Goal: Task Accomplishment & Management: Complete application form

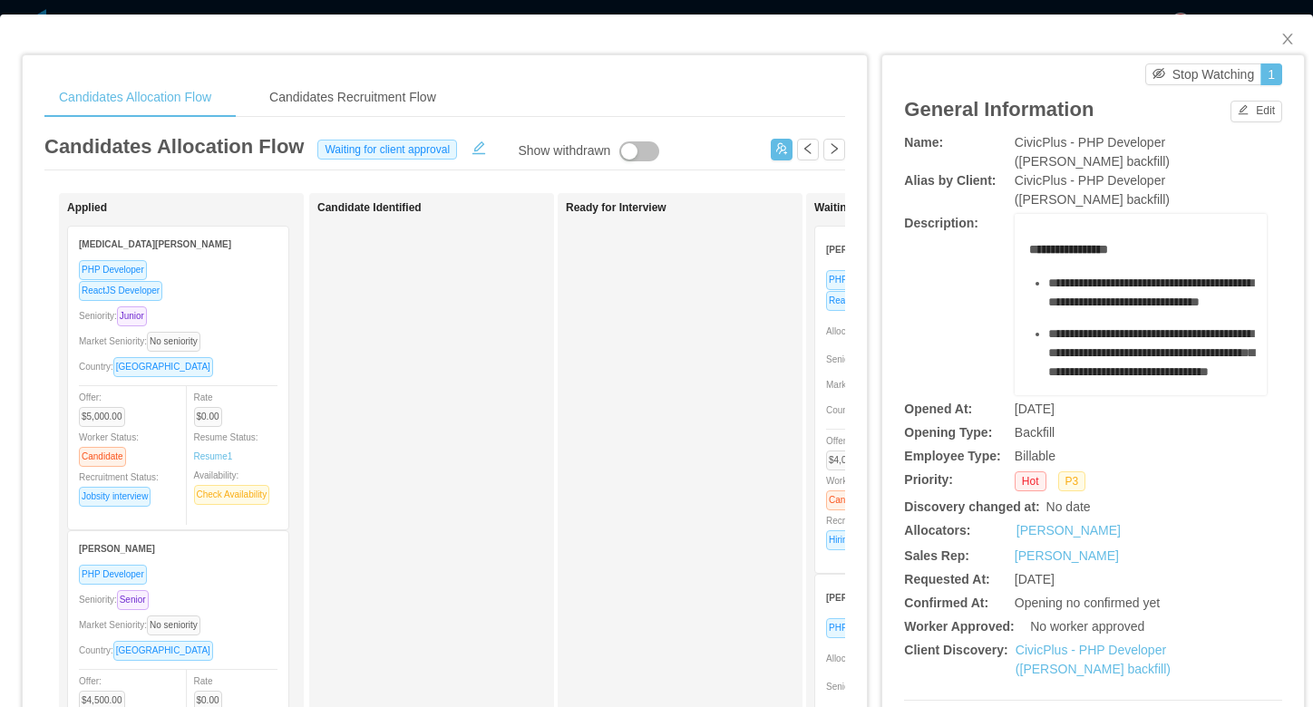
scroll to position [171, 0]
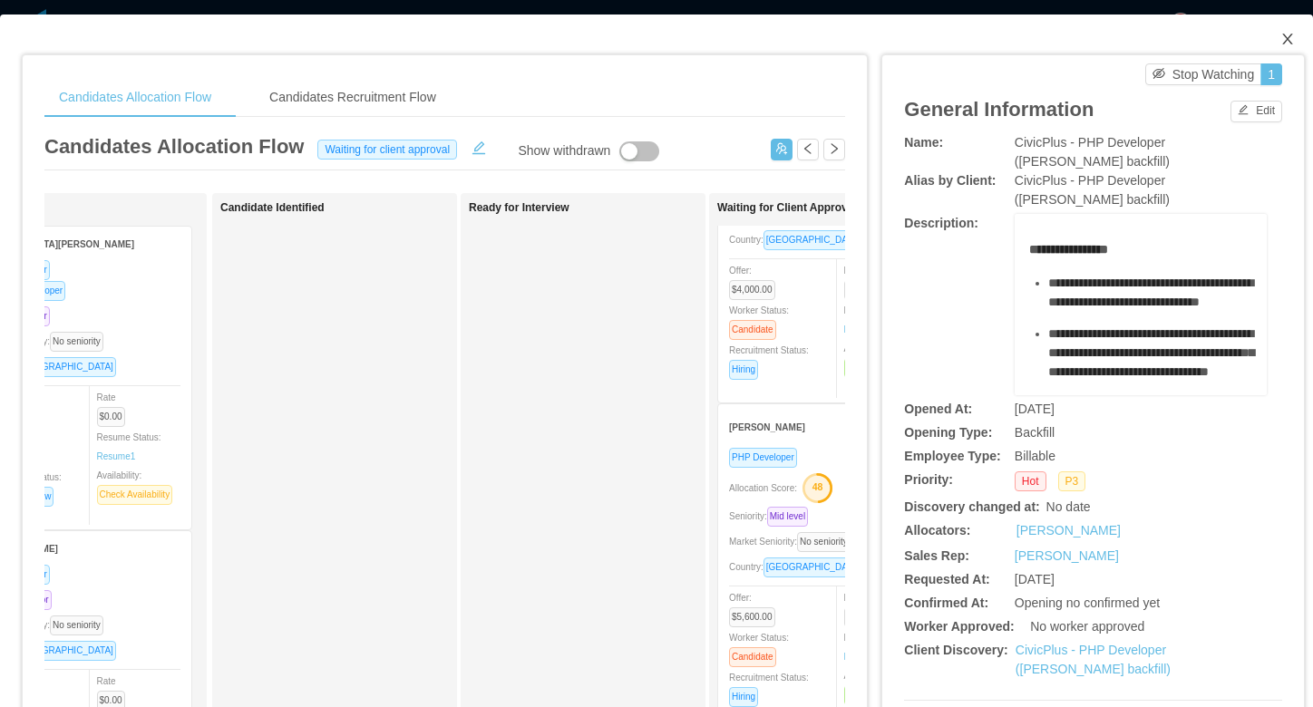
click at [1290, 36] on icon "icon: close" at bounding box center [1287, 39] width 10 height 11
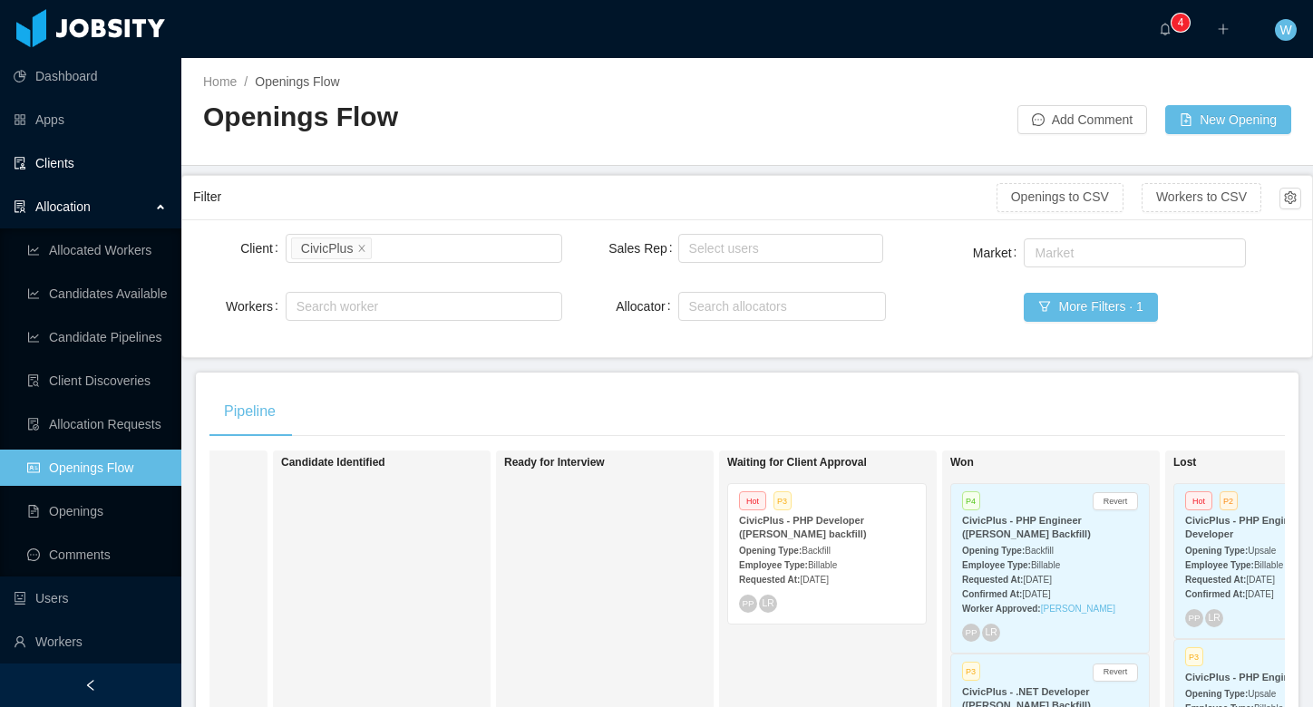
click at [83, 163] on link "Clients" at bounding box center [90, 163] width 153 height 36
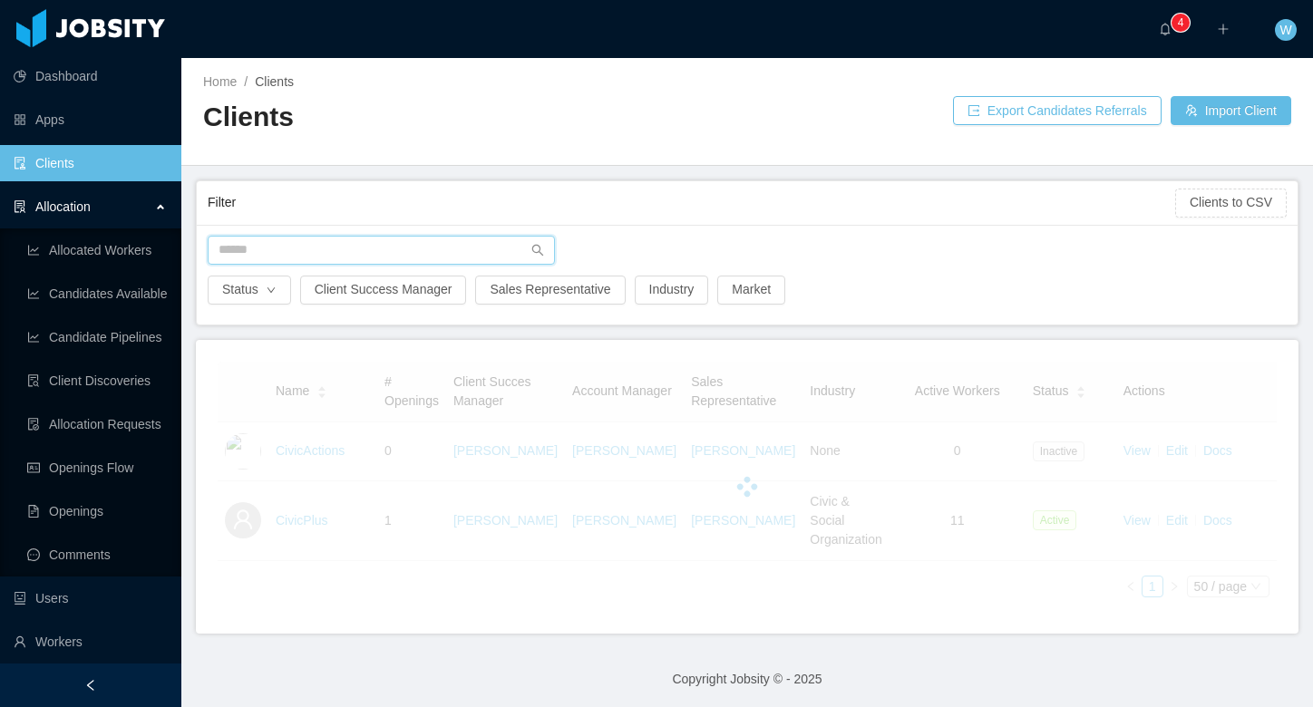
click at [371, 261] on input "text" at bounding box center [381, 250] width 347 height 29
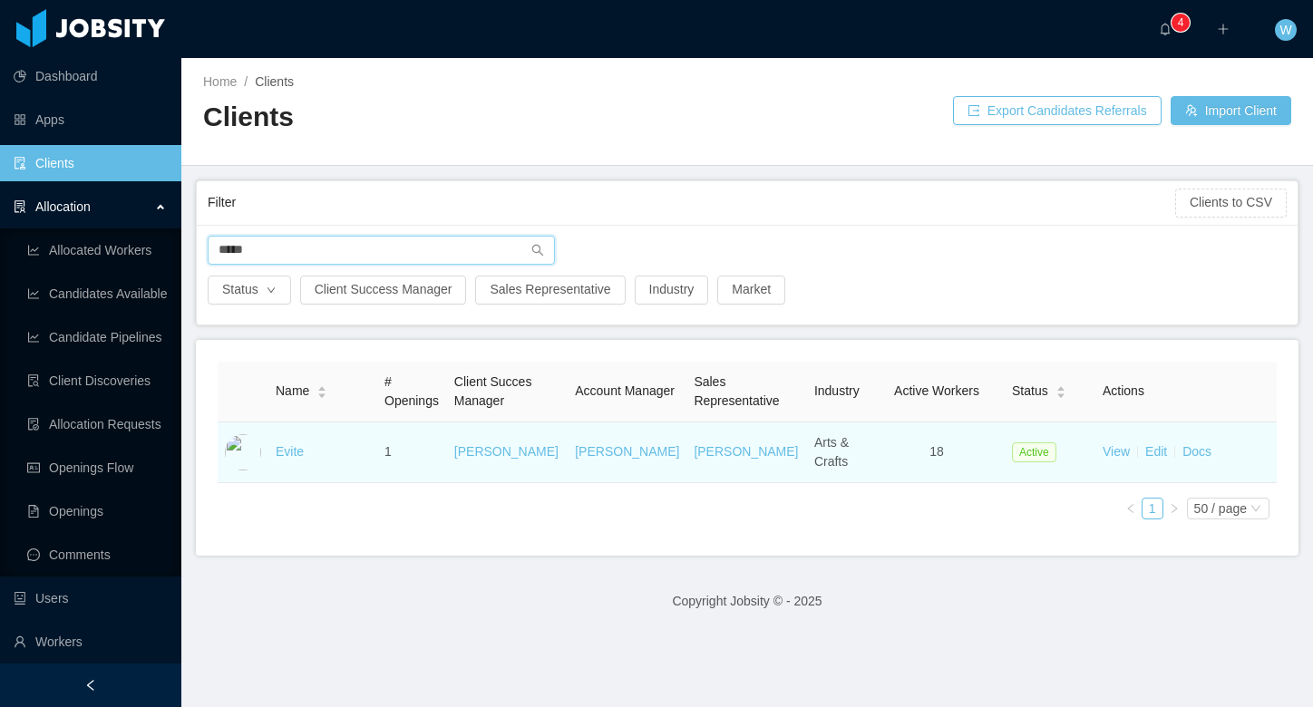
type input "*****"
click at [288, 443] on td "Evite" at bounding box center [322, 453] width 109 height 61
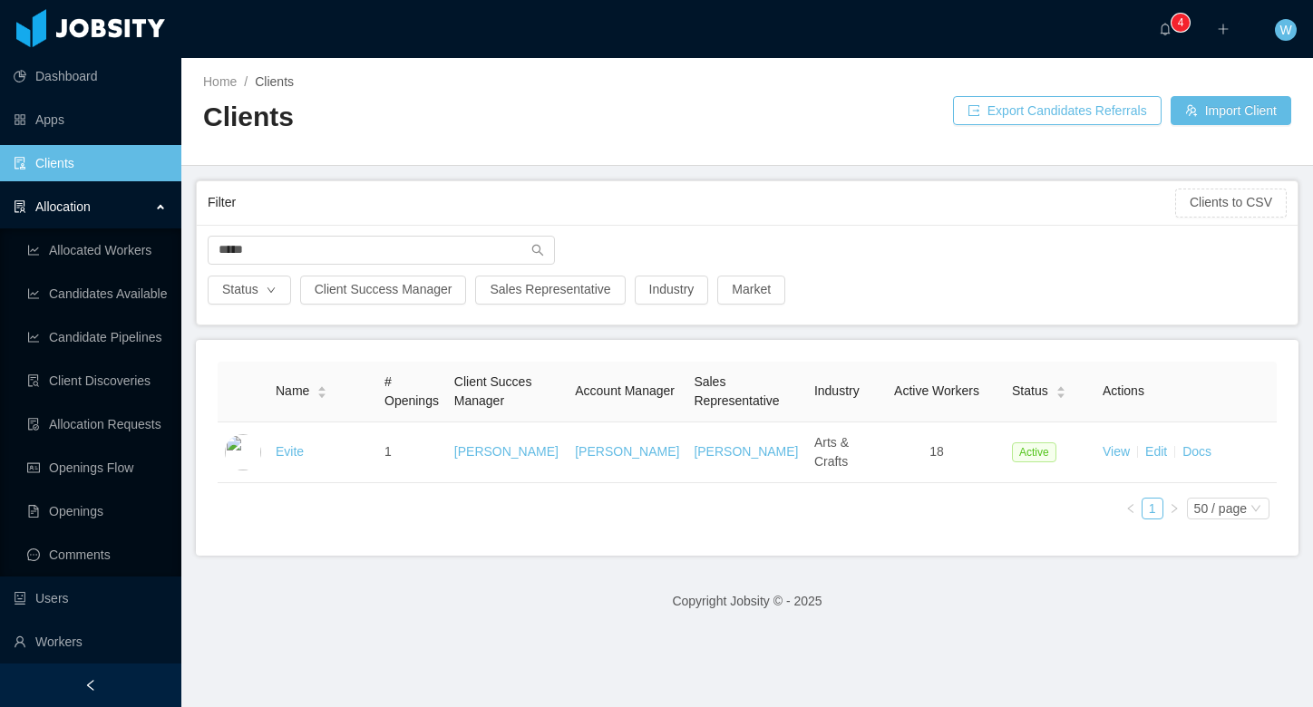
click at [285, 445] on link "Evite" at bounding box center [290, 451] width 28 height 15
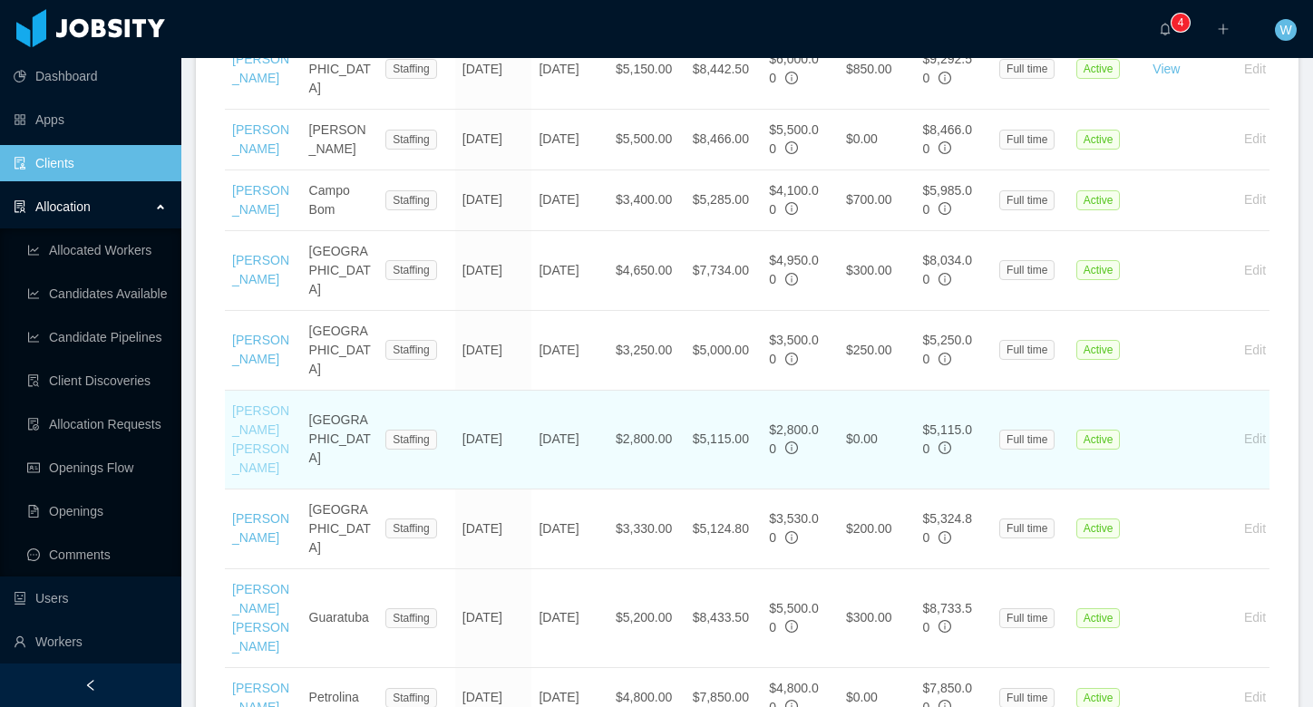
scroll to position [1012, 0]
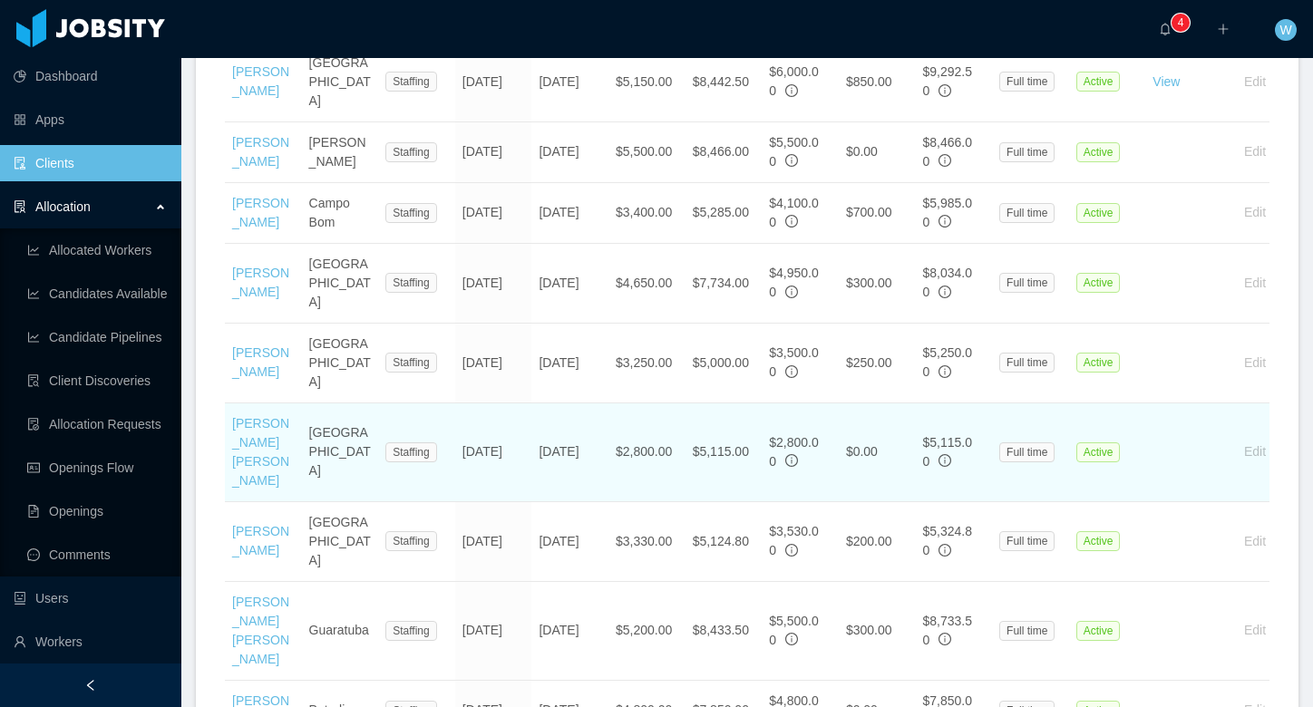
click at [253, 423] on td "[PERSON_NAME] [PERSON_NAME]" at bounding box center [263, 453] width 77 height 99
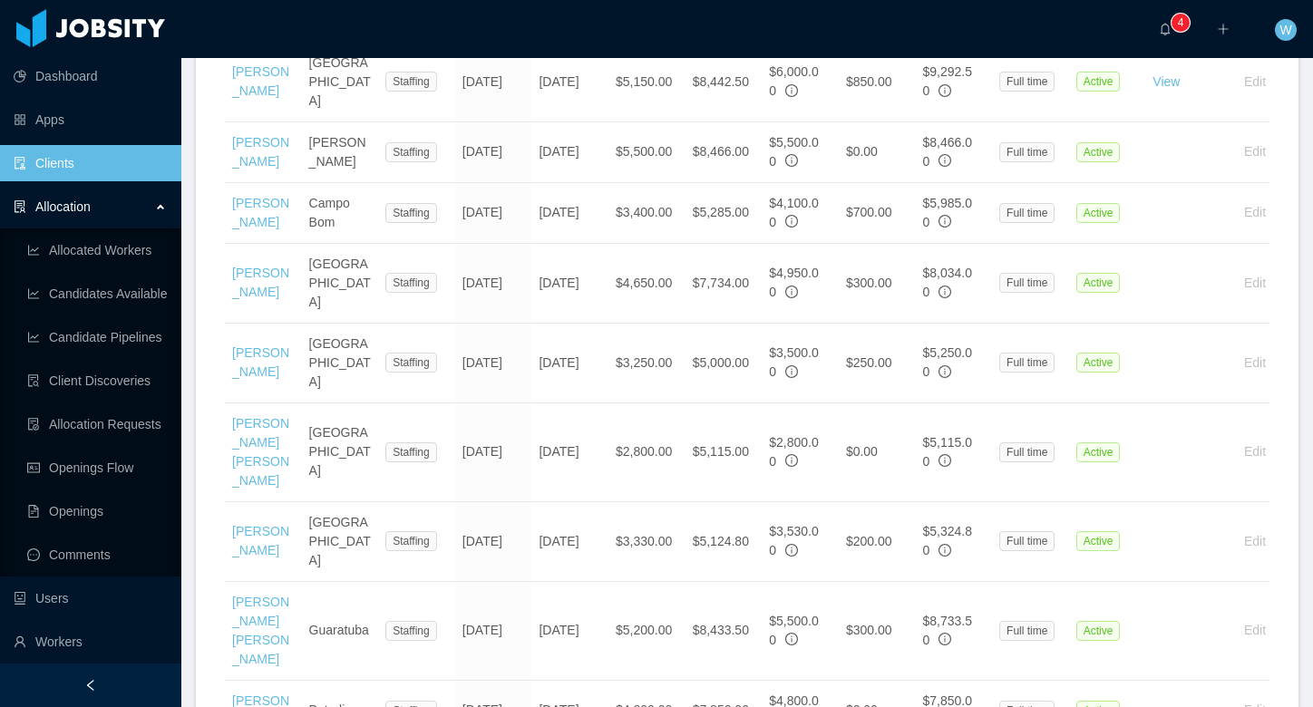
click at [239, 424] on link "[PERSON_NAME] [PERSON_NAME]" at bounding box center [260, 452] width 57 height 72
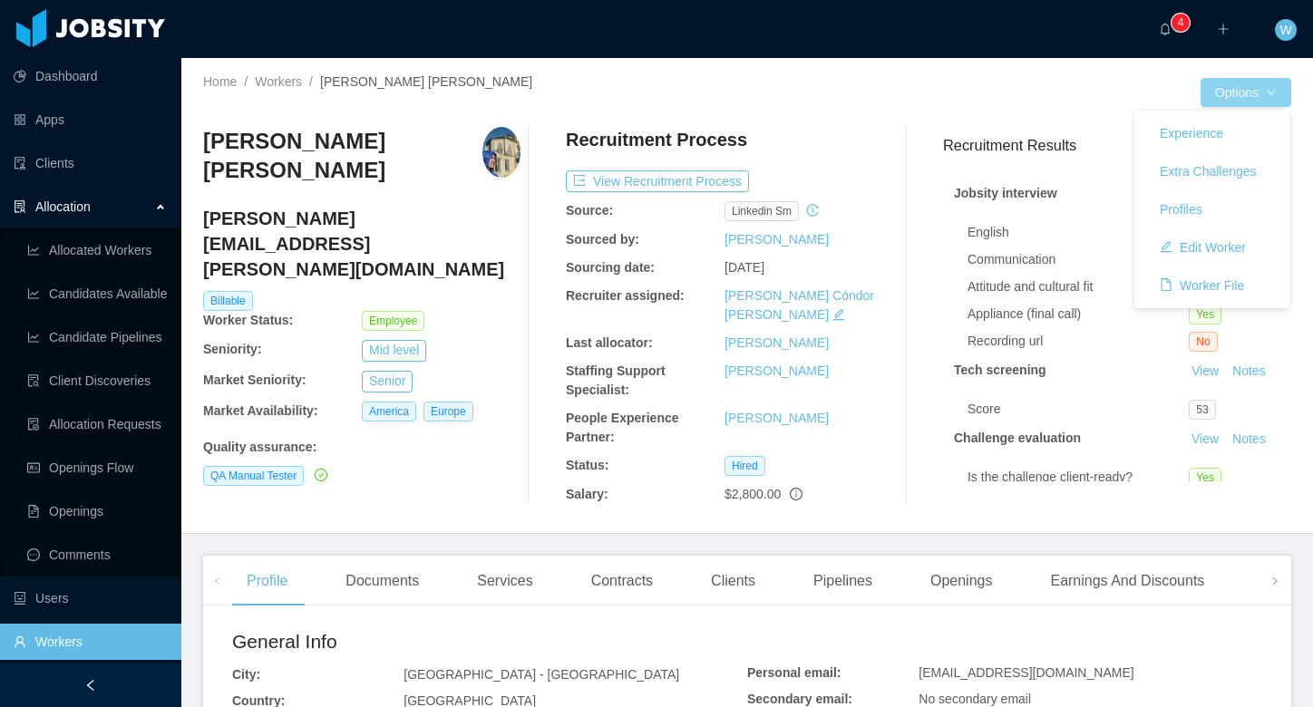
click at [1220, 83] on button "Options" at bounding box center [1246, 92] width 91 height 29
click at [1235, 283] on button "Worker File" at bounding box center [1201, 285] width 113 height 29
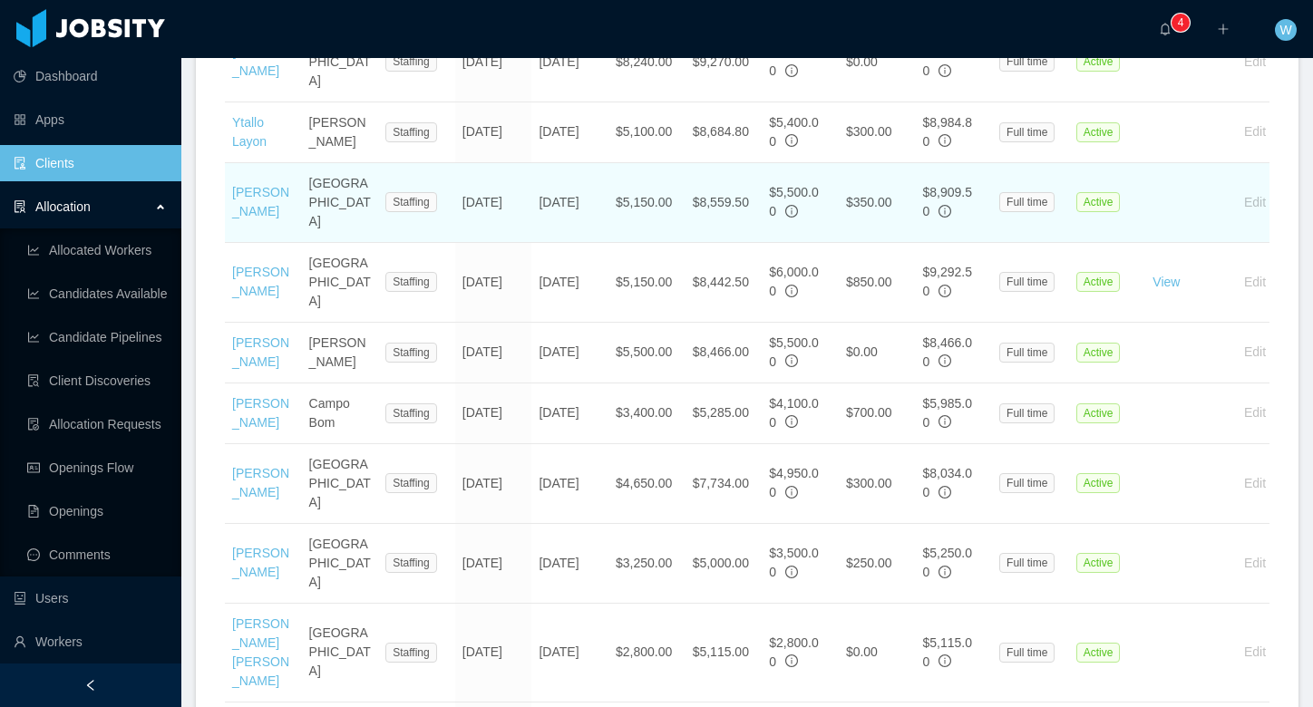
scroll to position [687, 0]
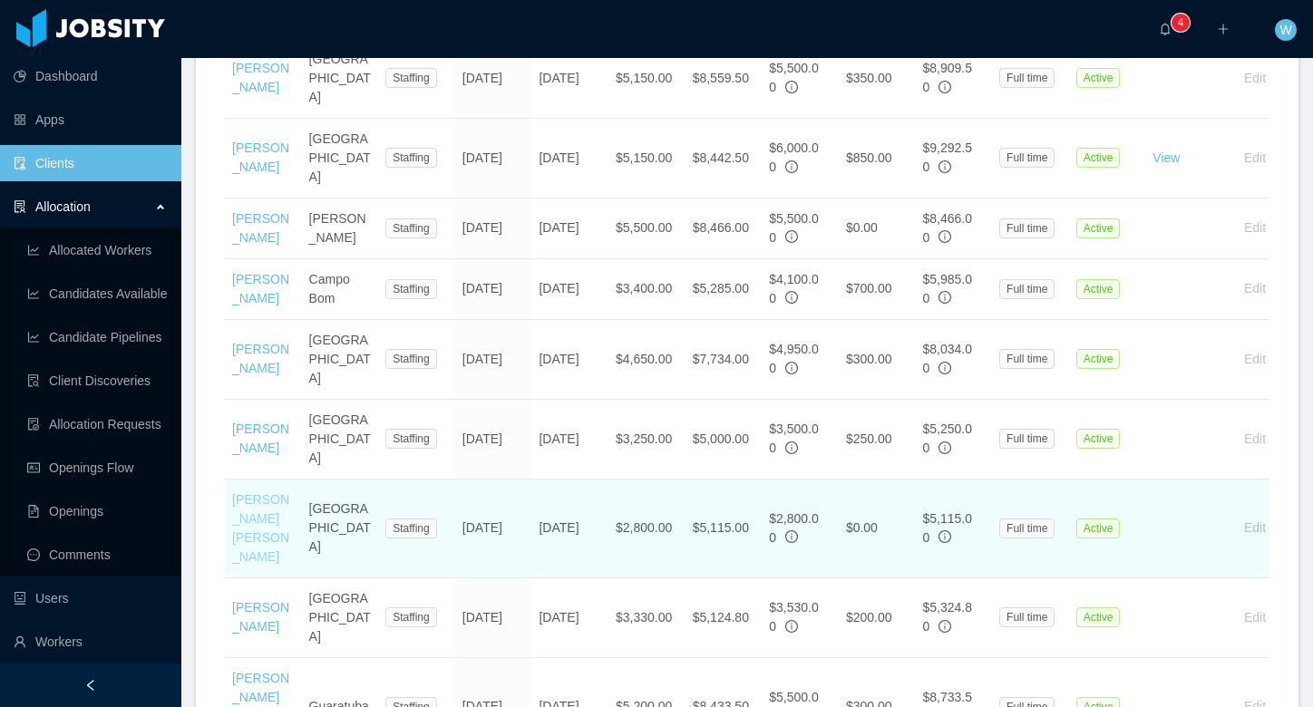
click at [249, 513] on link "[PERSON_NAME] [PERSON_NAME]" at bounding box center [260, 528] width 57 height 72
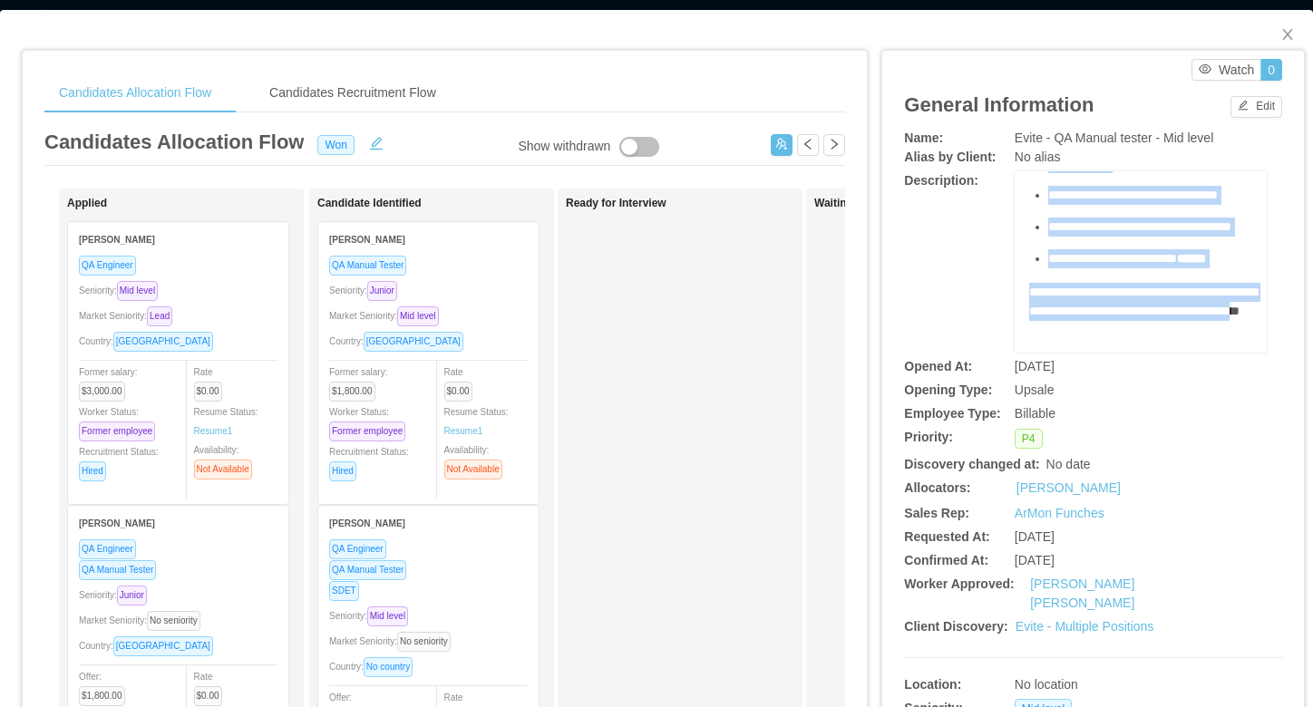
scroll to position [669, 0]
drag, startPoint x: 1023, startPoint y: 186, endPoint x: 1181, endPoint y: 312, distance: 202.0
click at [1181, 312] on div "**********" at bounding box center [1141, 261] width 252 height 181
copy div "**********"
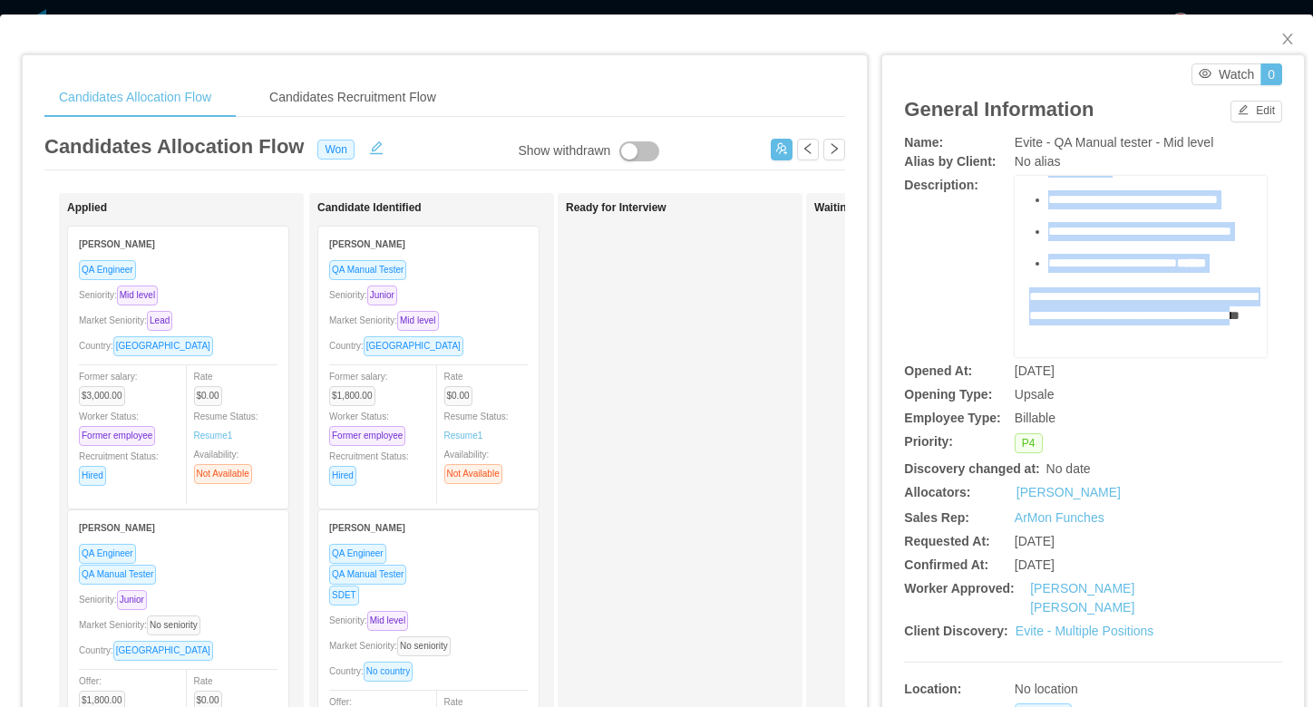
scroll to position [0, 0]
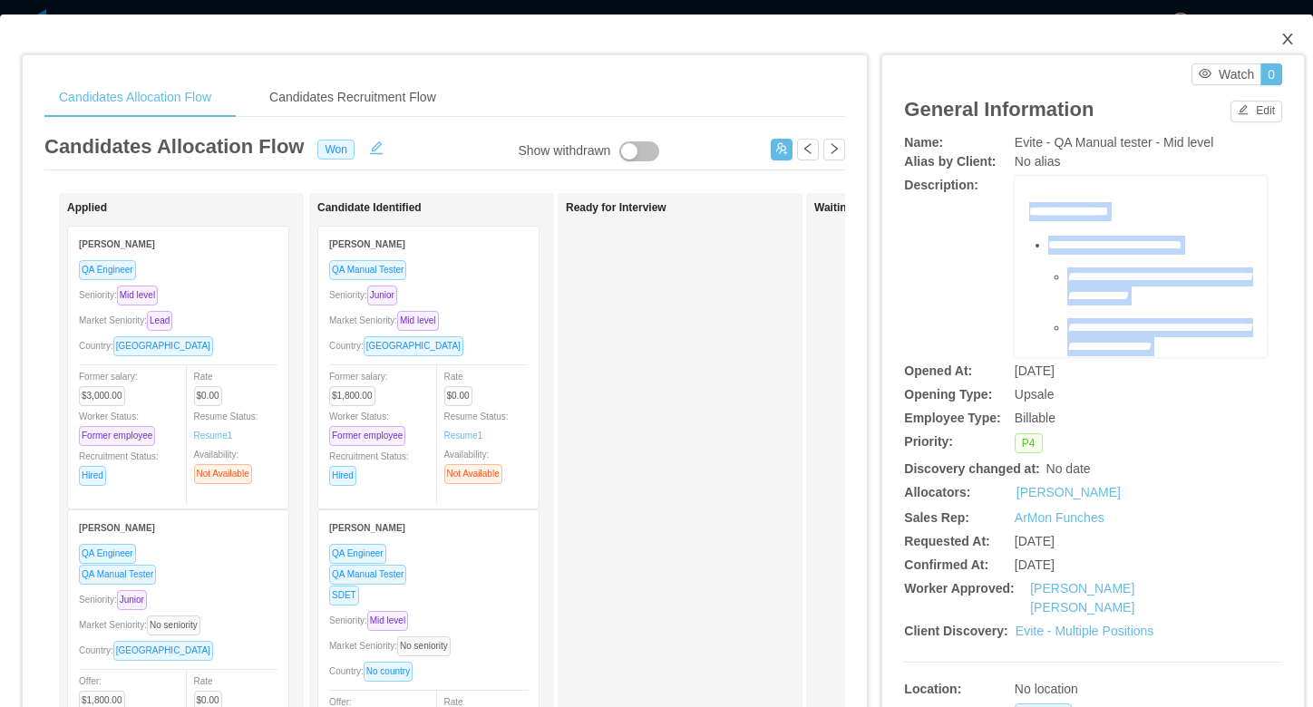
click at [1290, 33] on icon "icon: close" at bounding box center [1288, 39] width 15 height 15
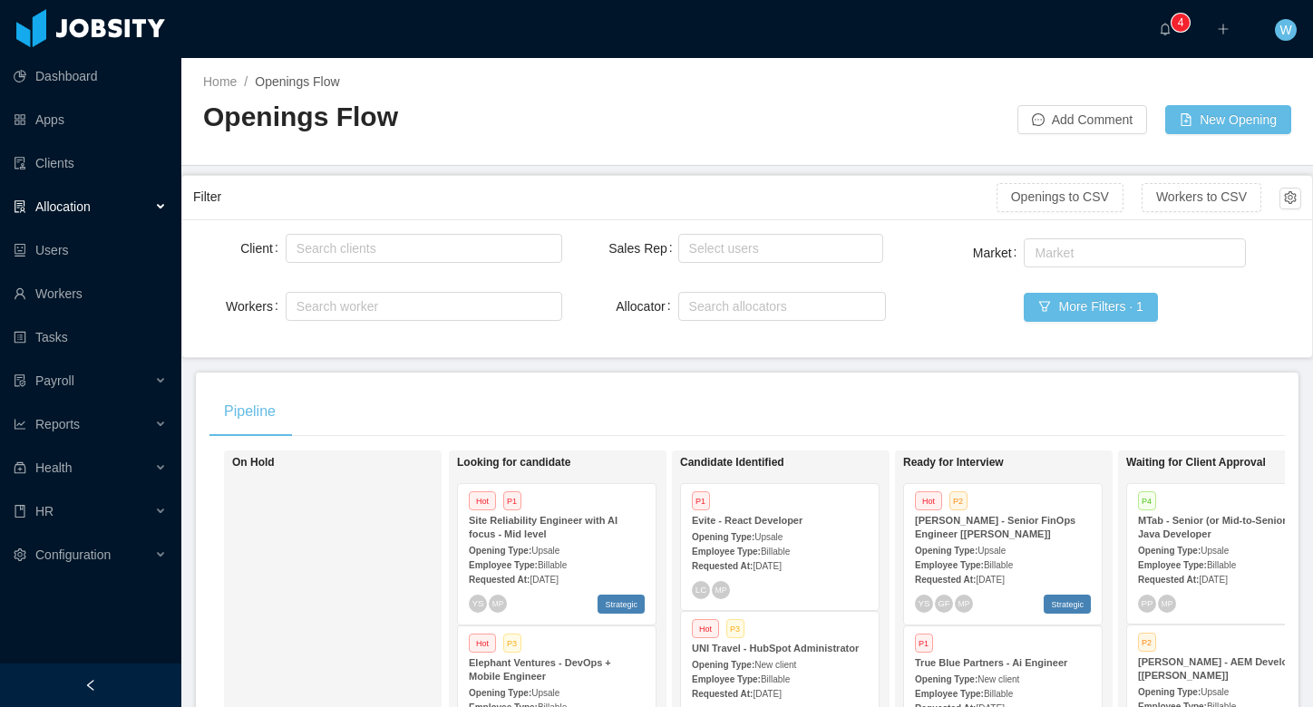
click at [116, 210] on div "Allocation" at bounding box center [90, 207] width 181 height 36
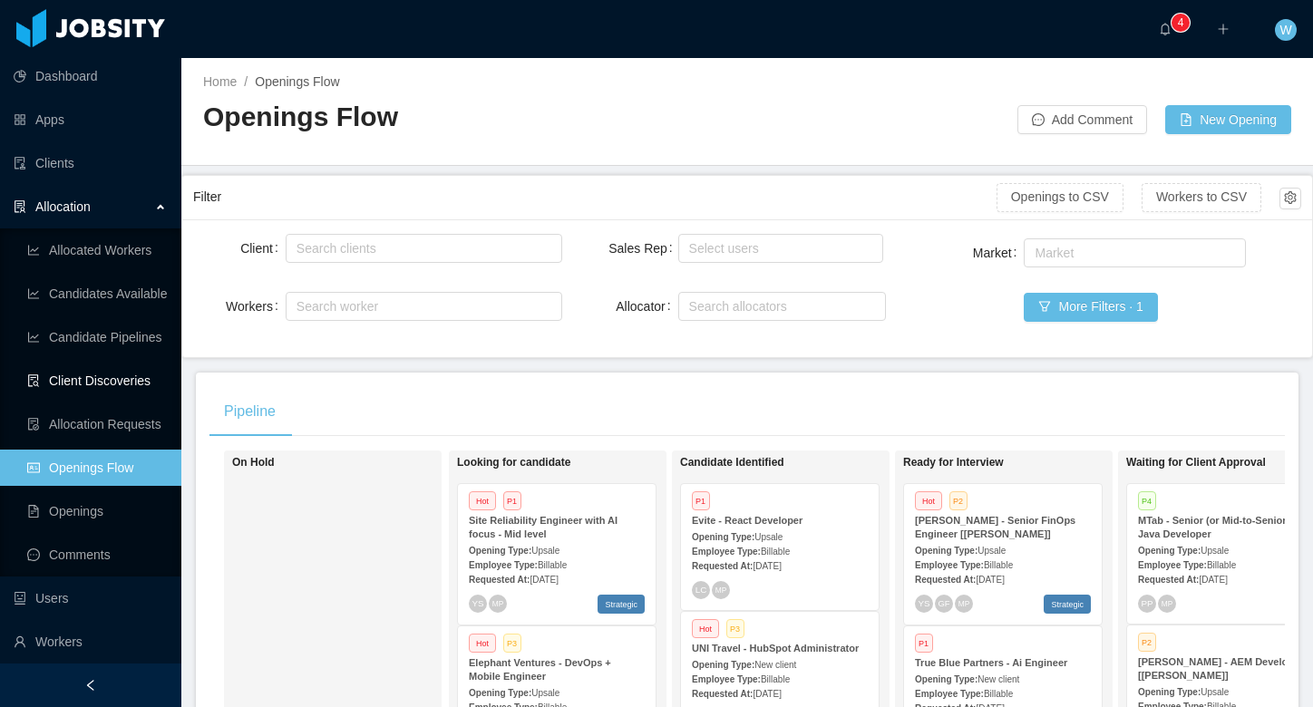
click at [136, 374] on link "Client Discoveries" at bounding box center [97, 381] width 140 height 36
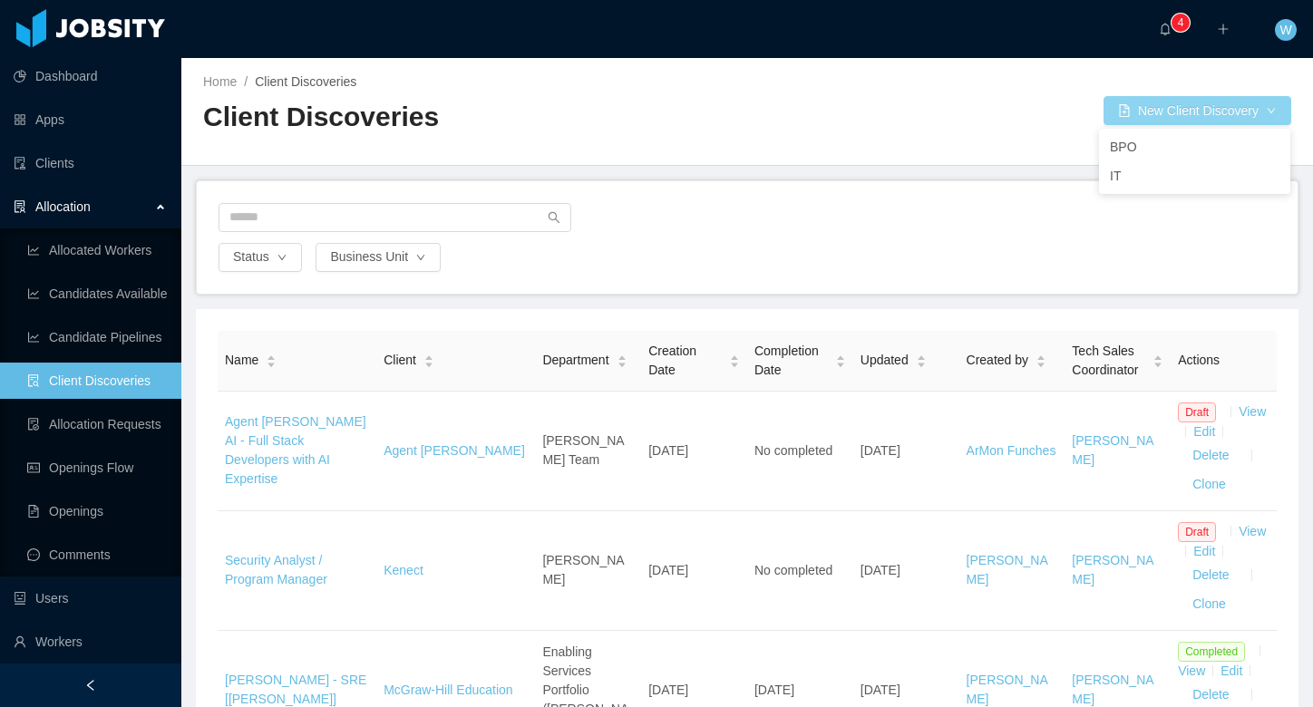
click at [1138, 129] on div "BPO IT" at bounding box center [1194, 161] width 191 height 65
click at [1129, 175] on li "IT" at bounding box center [1194, 175] width 191 height 29
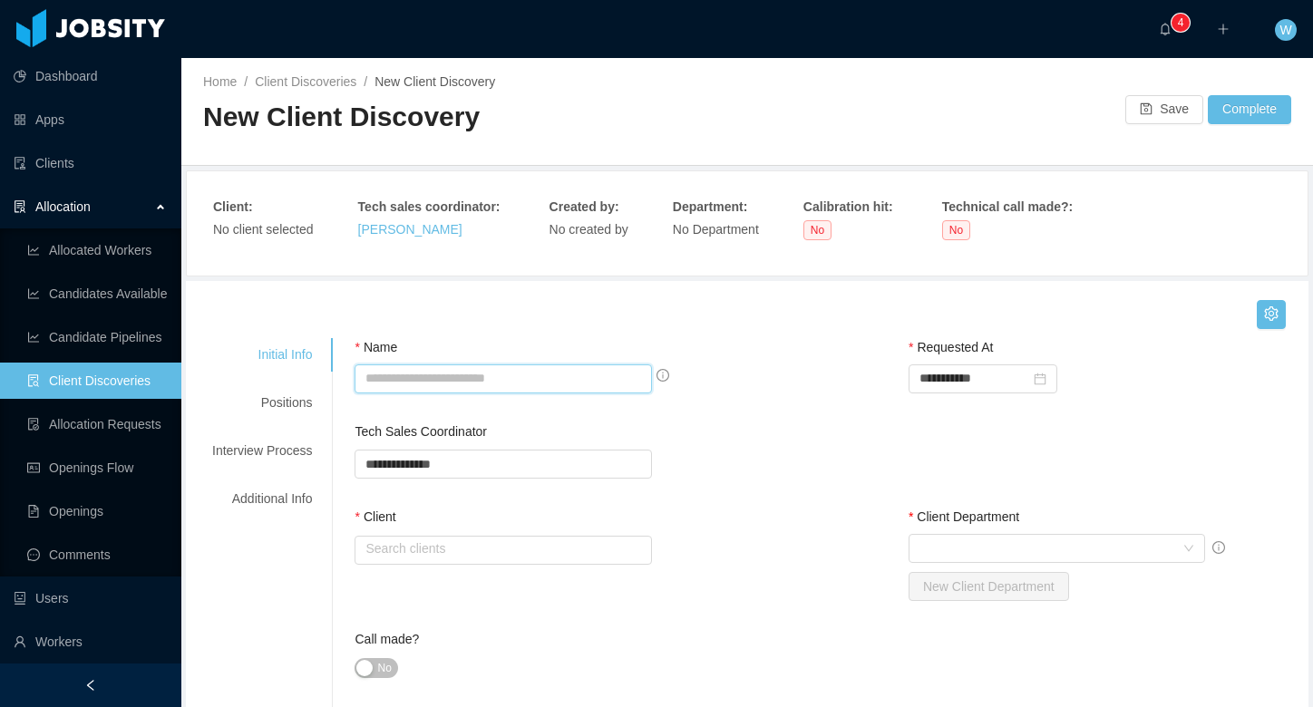
click at [444, 372] on input "Name" at bounding box center [503, 379] width 297 height 29
click at [579, 376] on input "Name" at bounding box center [503, 379] width 297 height 29
type input "*"
click at [455, 377] on input "*****" at bounding box center [503, 379] width 297 height 29
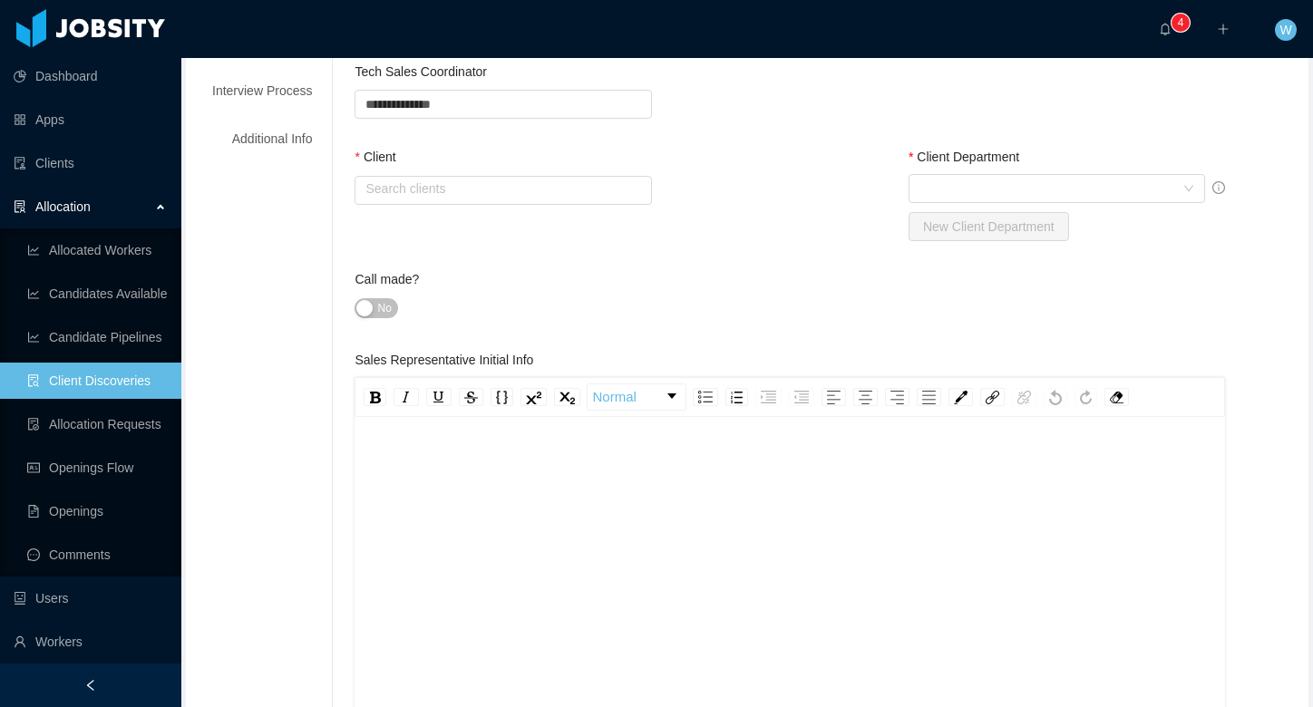
scroll to position [363, 0]
type input "**********"
click at [576, 459] on div "rdw-editor" at bounding box center [790, 454] width 842 height 19
click at [580, 453] on div "To enrich screen reader interactions, please activate Accessibility in Grammarl…" at bounding box center [790, 454] width 842 height 19
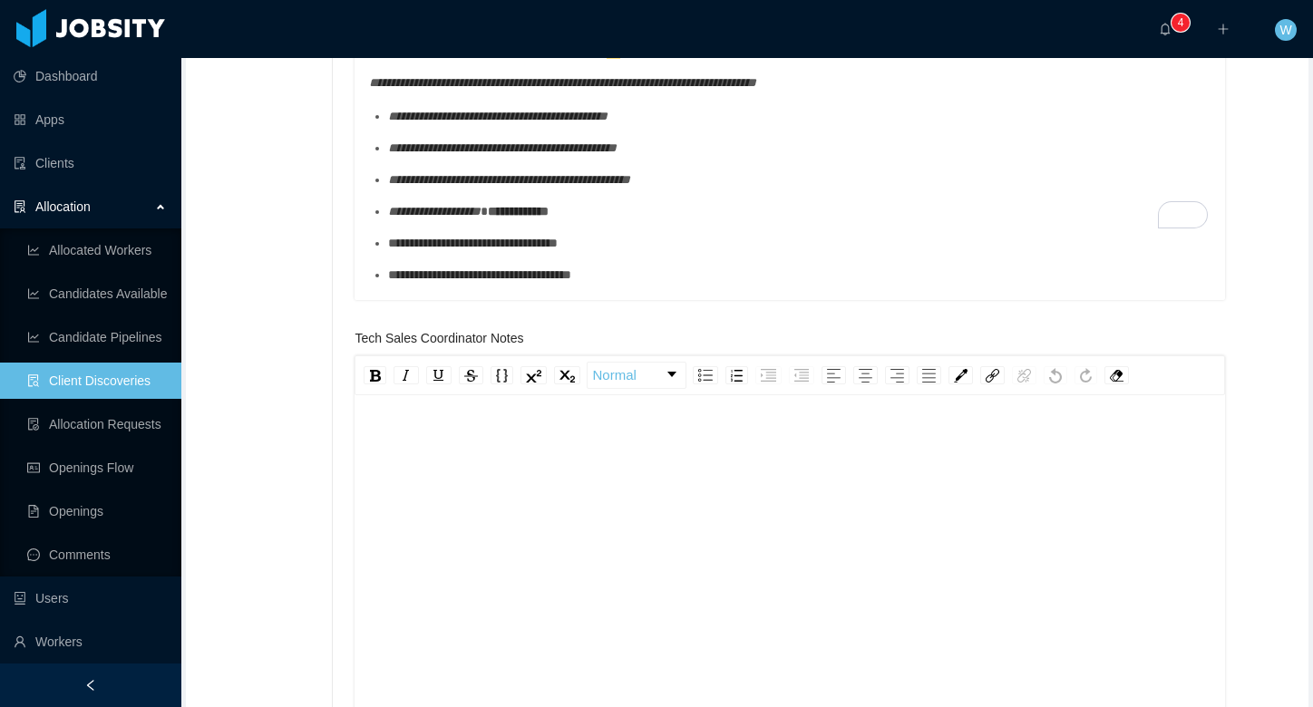
scroll to position [167, 0]
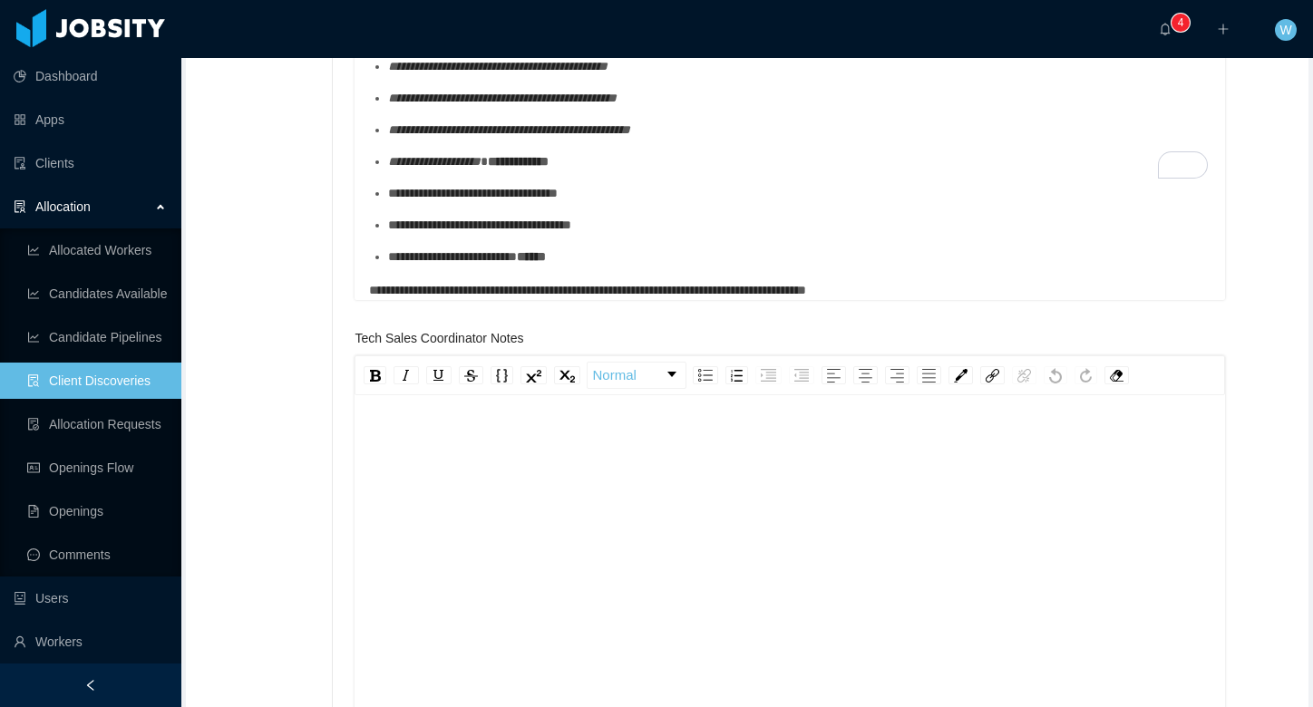
drag, startPoint x: 551, startPoint y: 231, endPoint x: 601, endPoint y: 246, distance: 52.8
click at [517, 250] on span "**********" at bounding box center [452, 256] width 129 height 13
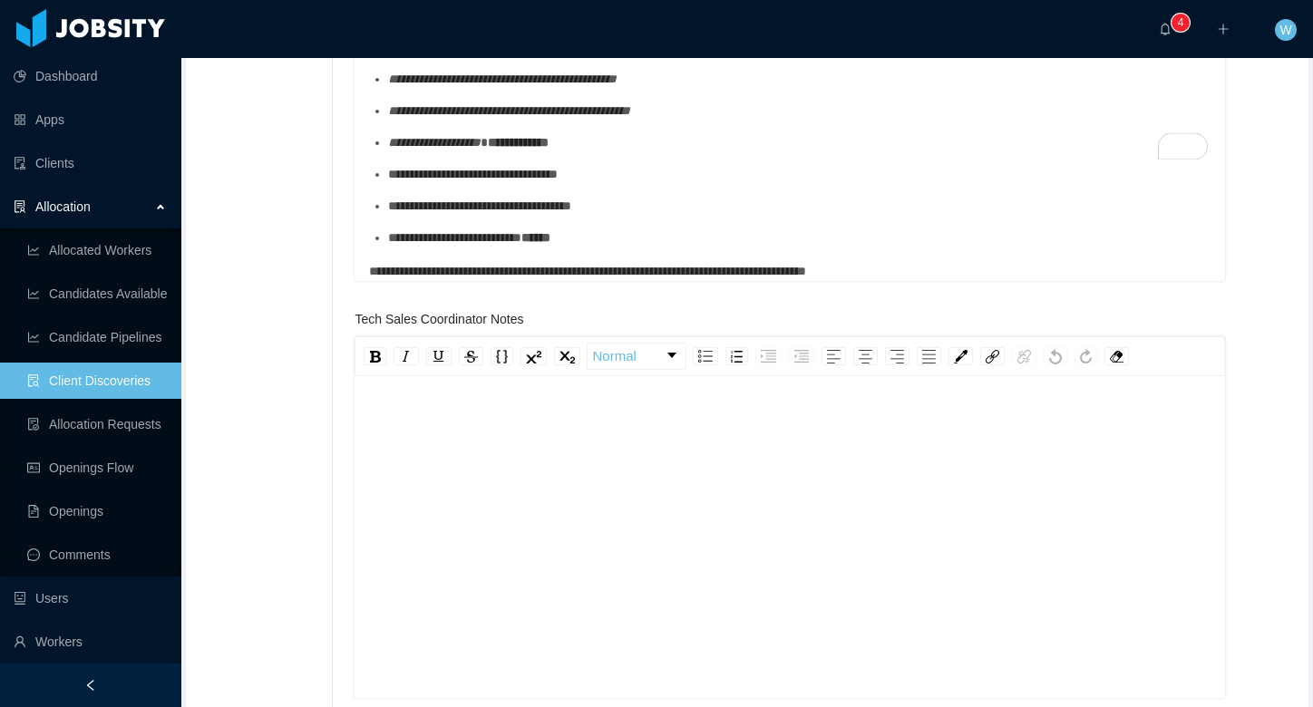
scroll to position [799, 0]
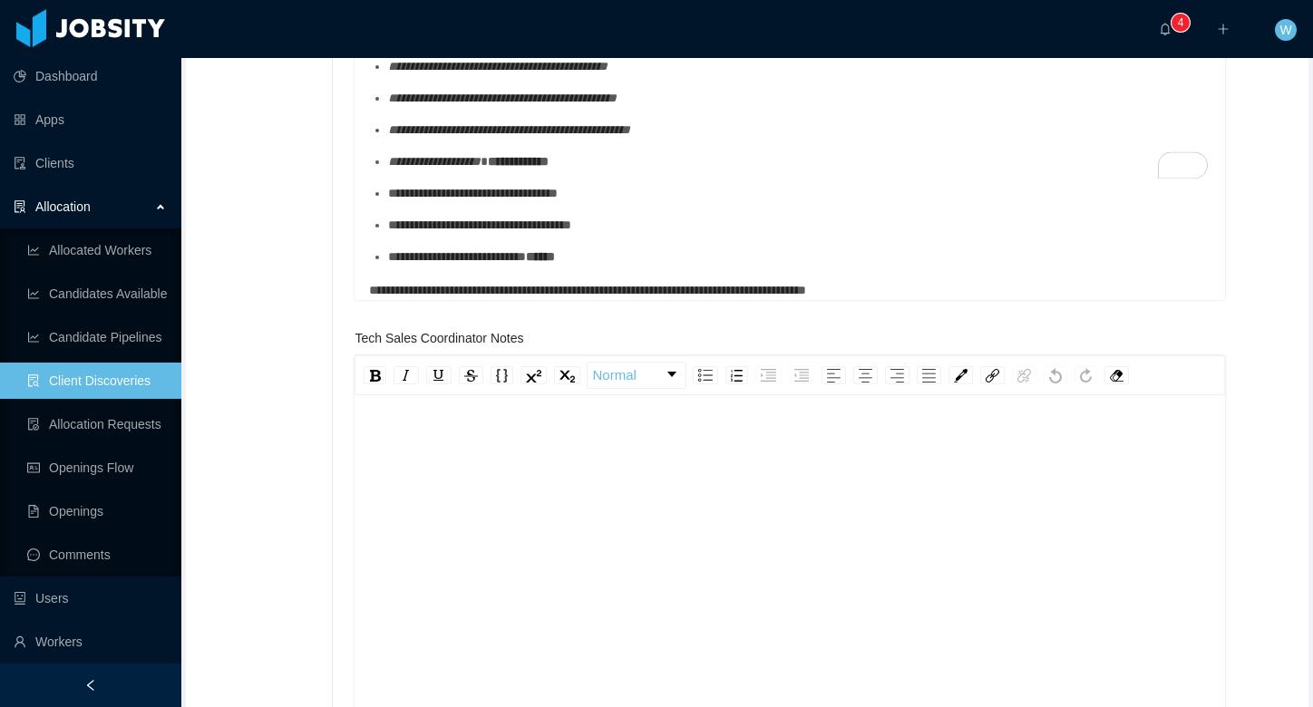
click at [373, 284] on span "**********" at bounding box center [587, 290] width 437 height 13
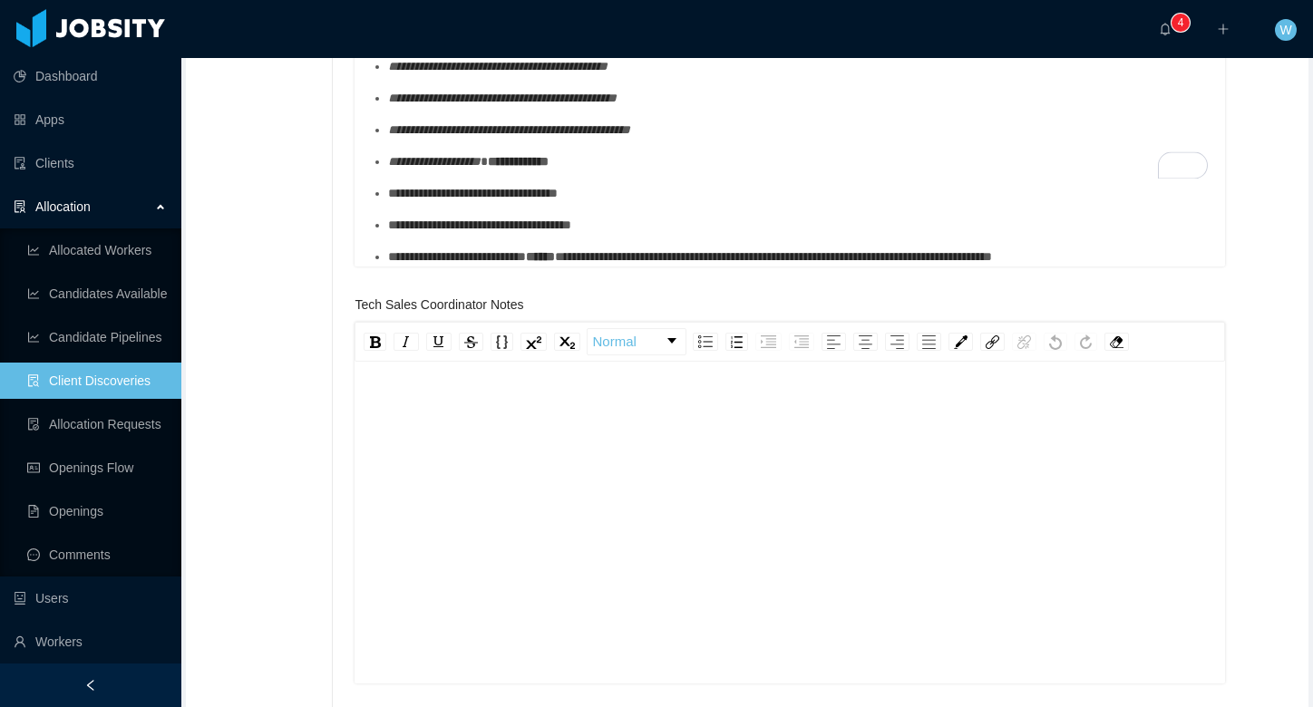
scroll to position [0, 0]
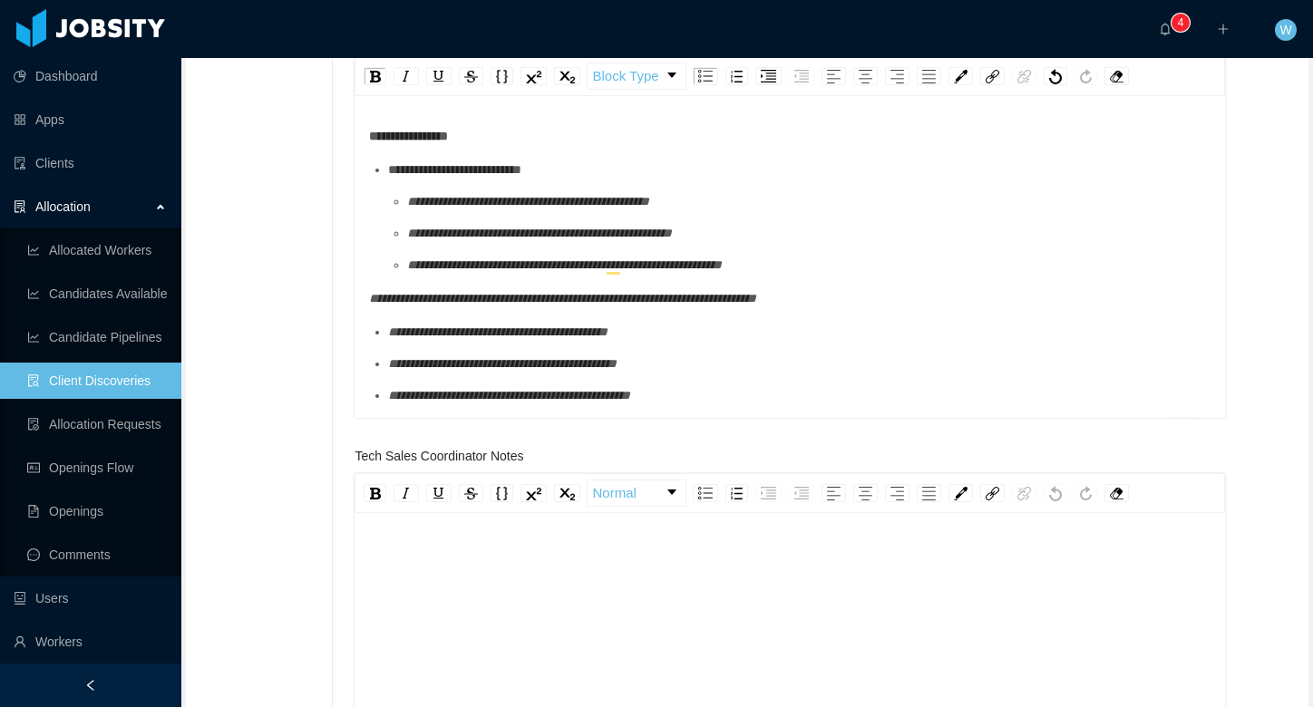
drag, startPoint x: 396, startPoint y: 171, endPoint x: 484, endPoint y: 199, distance: 92.1
click at [396, 172] on span "**********" at bounding box center [454, 169] width 133 height 13
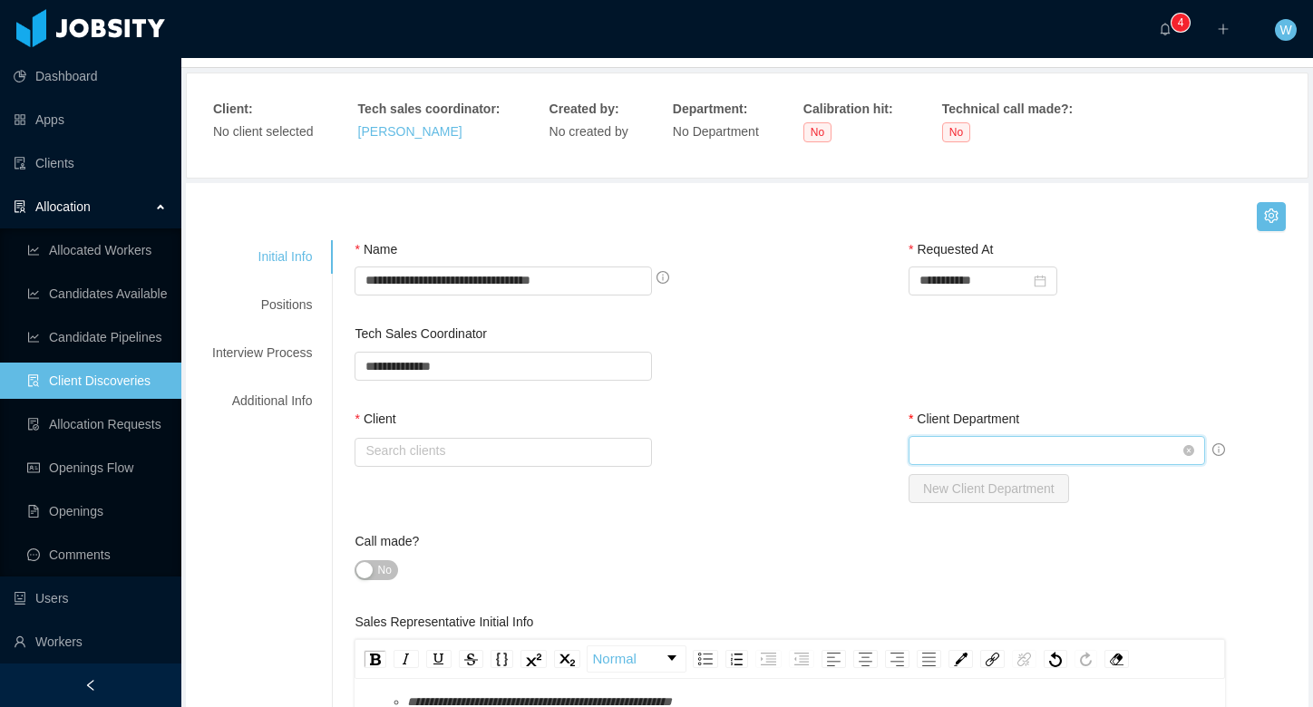
click at [990, 450] on div "Select Client Department" at bounding box center [1051, 450] width 263 height 27
click at [571, 440] on input "text" at bounding box center [503, 452] width 297 height 29
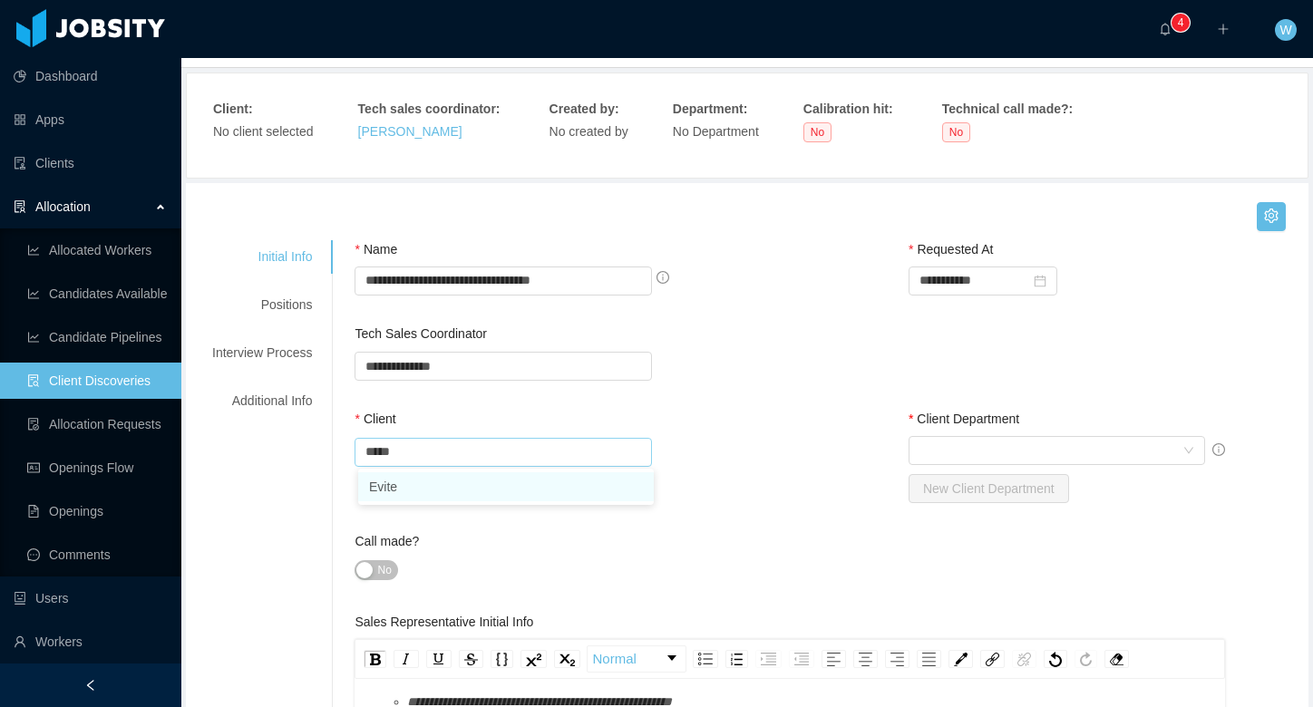
click at [547, 475] on li "Evite" at bounding box center [506, 487] width 296 height 29
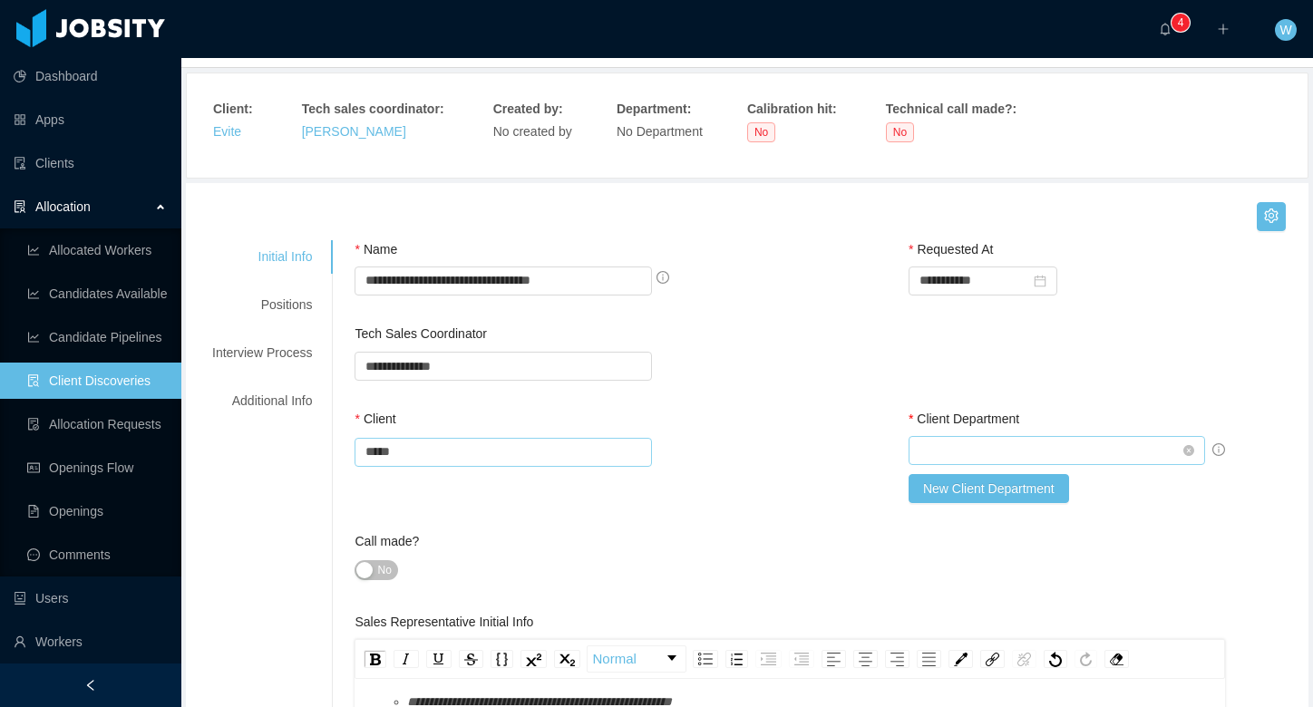
type input "*****"
click at [976, 453] on div "Select Client Department" at bounding box center [1051, 450] width 263 height 27
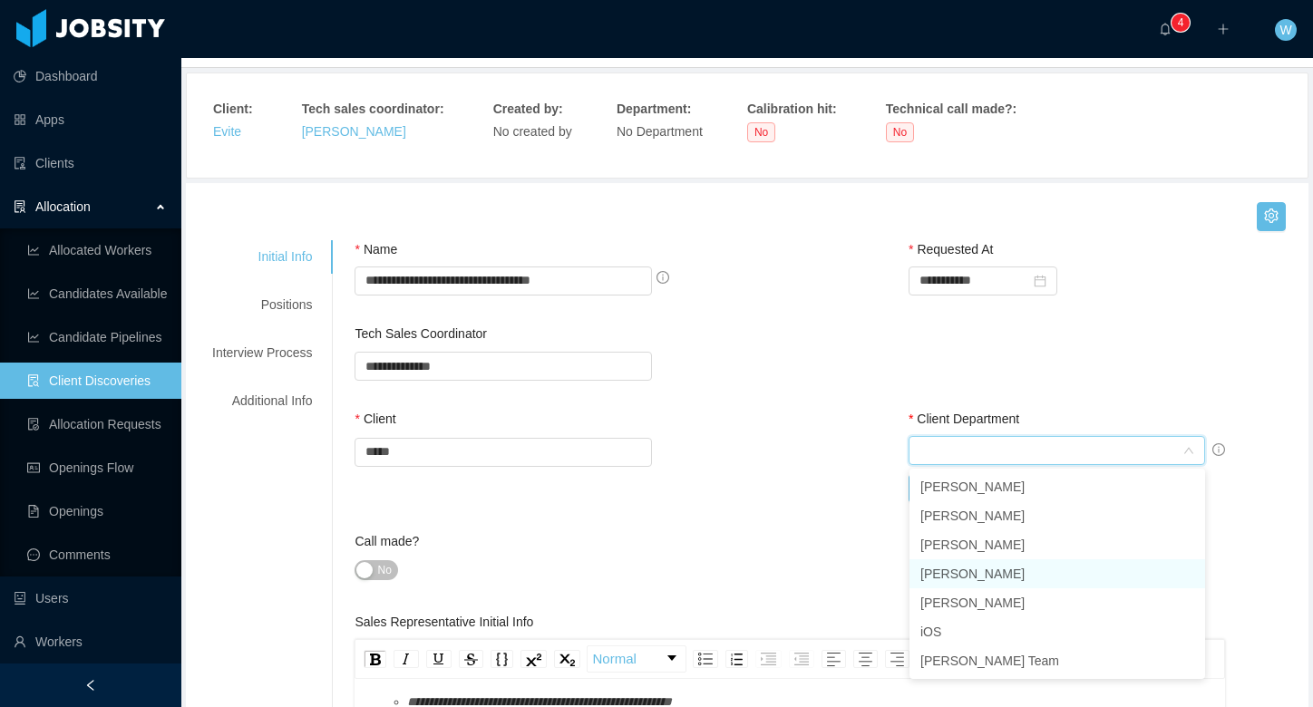
click at [1048, 584] on li "Margarita-Rita" at bounding box center [1058, 574] width 296 height 29
type input "*"
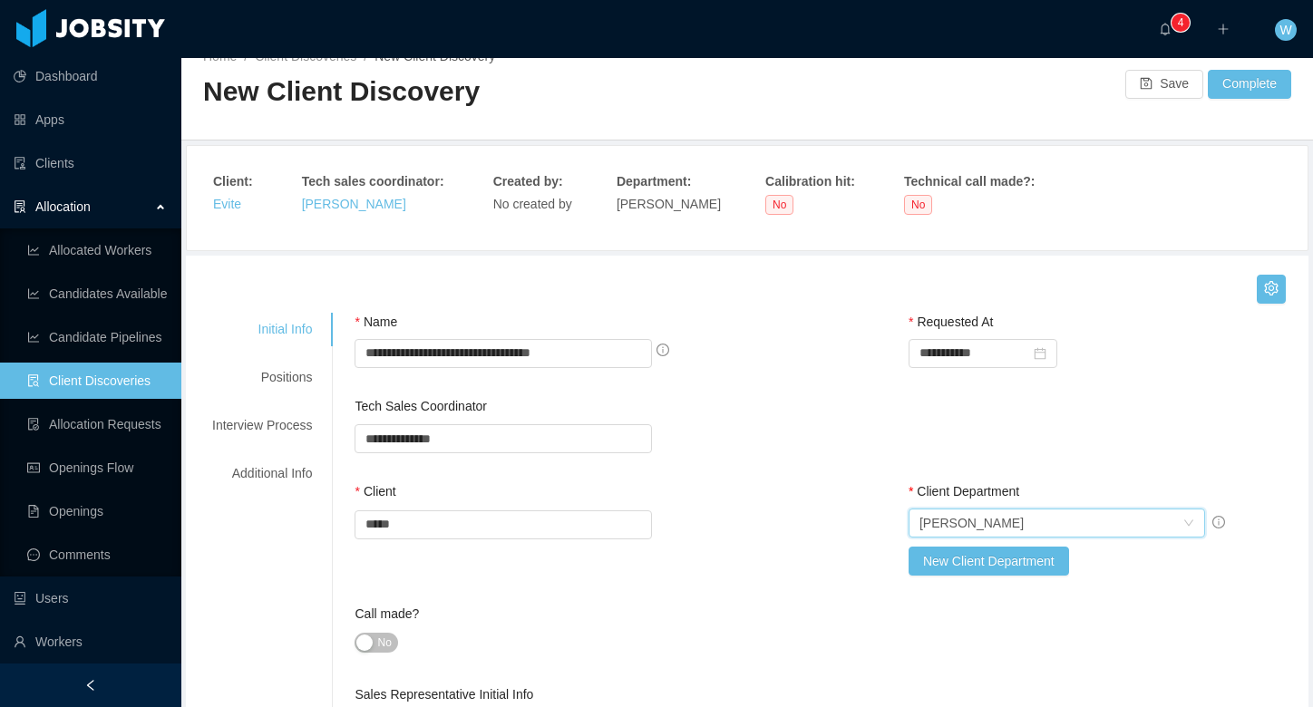
scroll to position [45, 0]
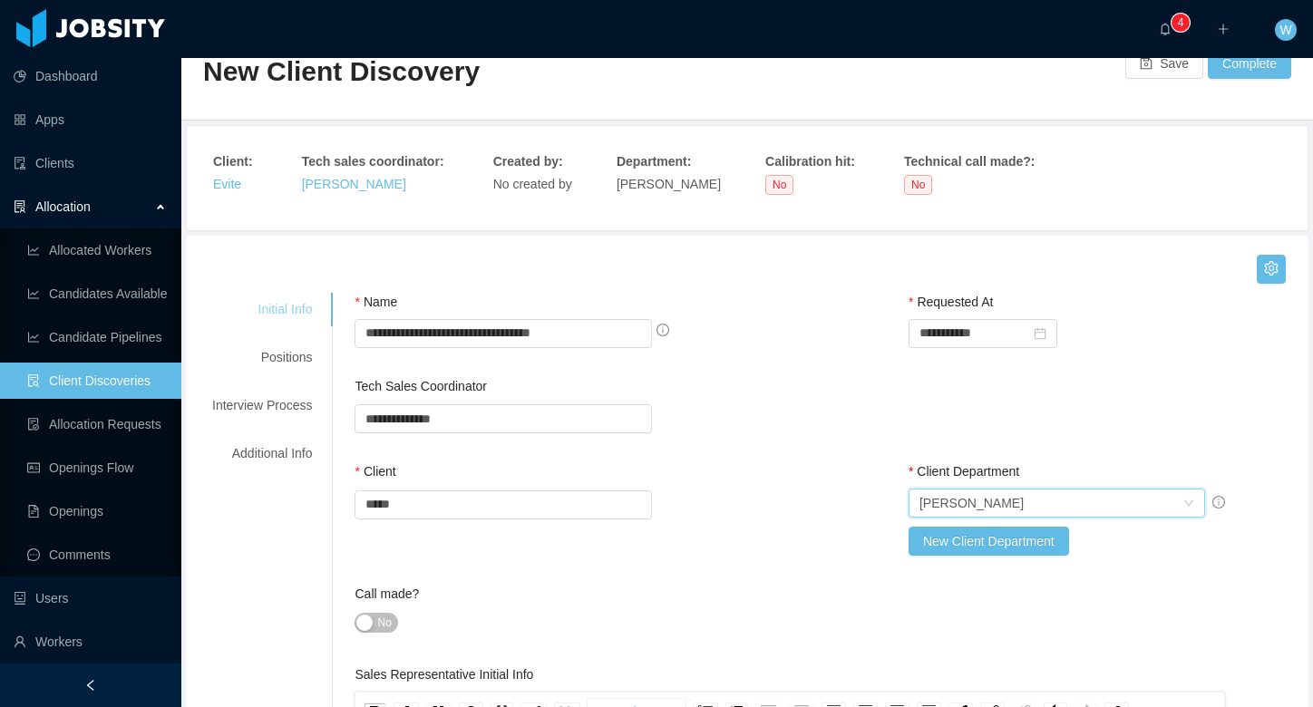
click at [280, 355] on div "Positions" at bounding box center [261, 358] width 143 height 34
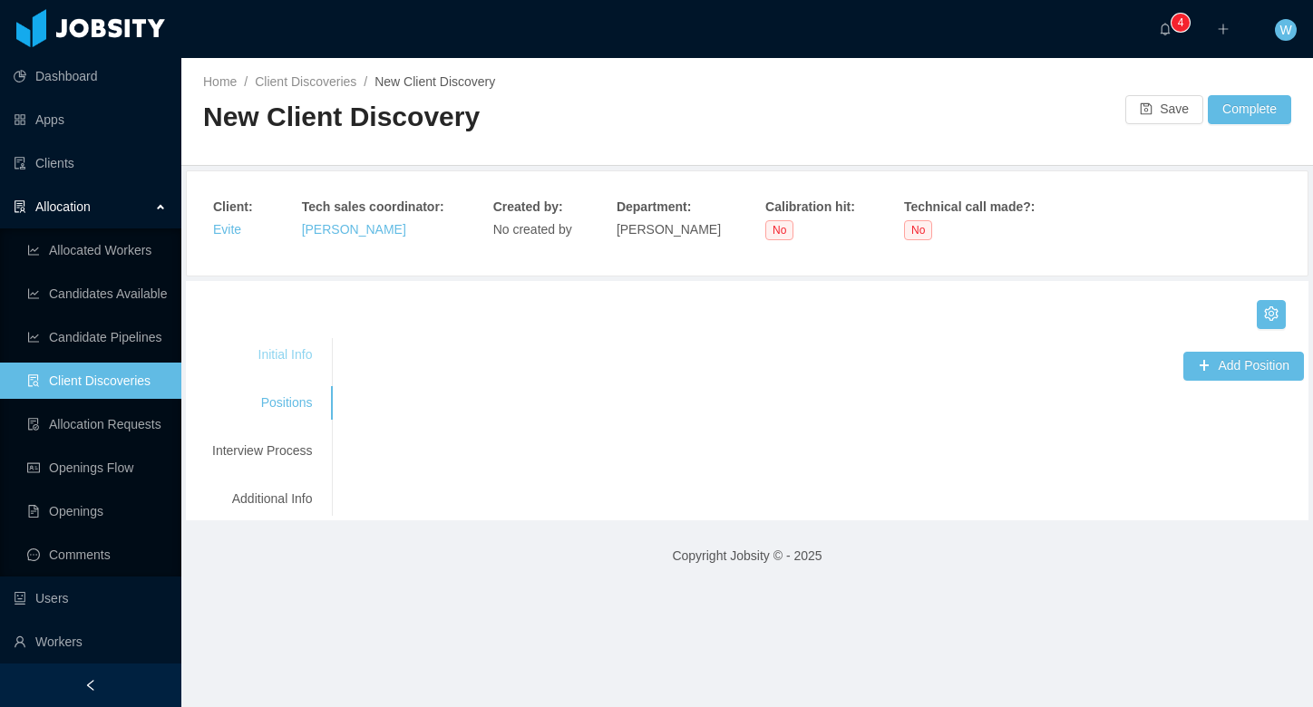
click at [282, 355] on div "Initial Info" at bounding box center [261, 355] width 143 height 34
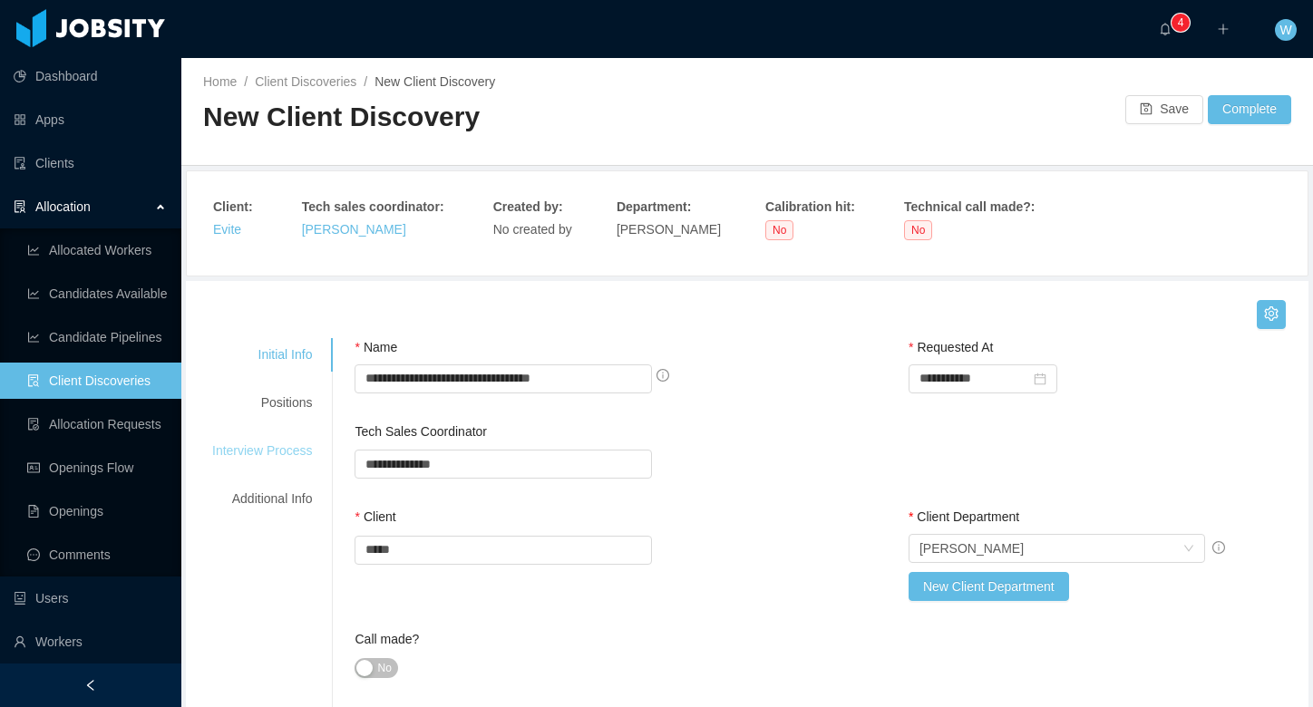
click at [288, 454] on div "Interview Process" at bounding box center [261, 451] width 143 height 34
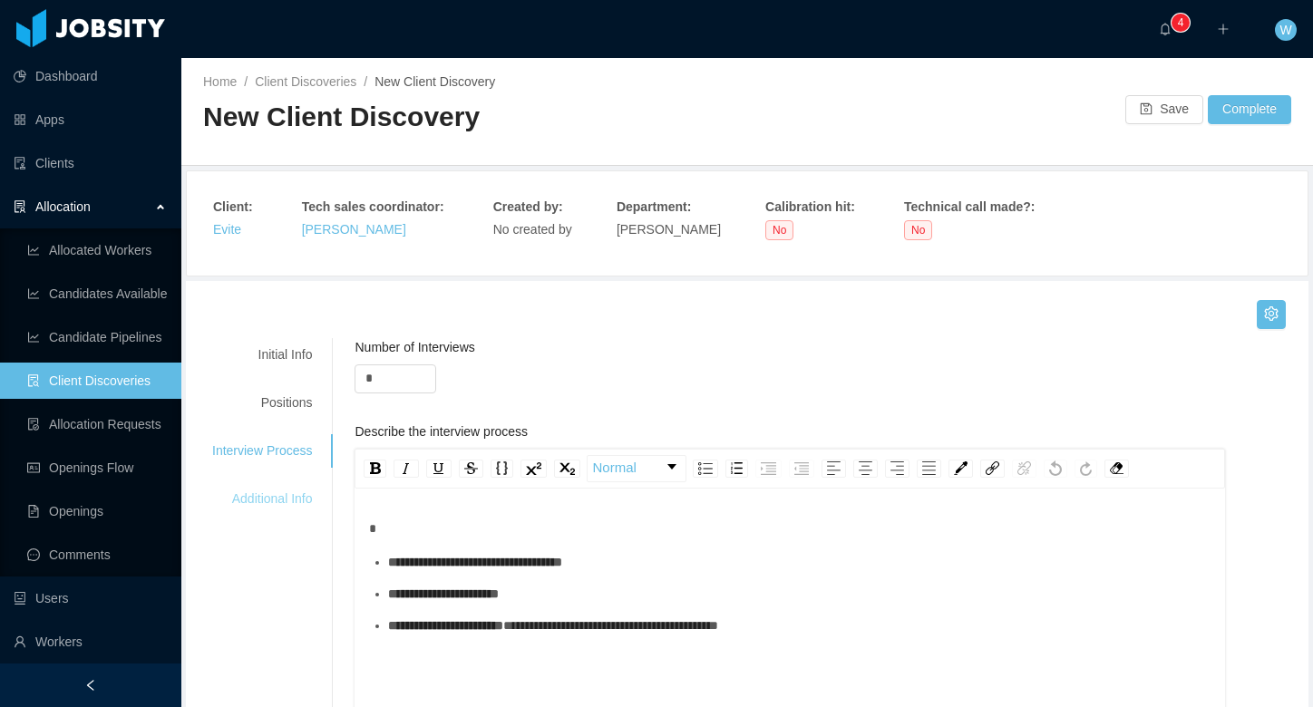
click at [290, 493] on div "Additional Info" at bounding box center [261, 500] width 143 height 34
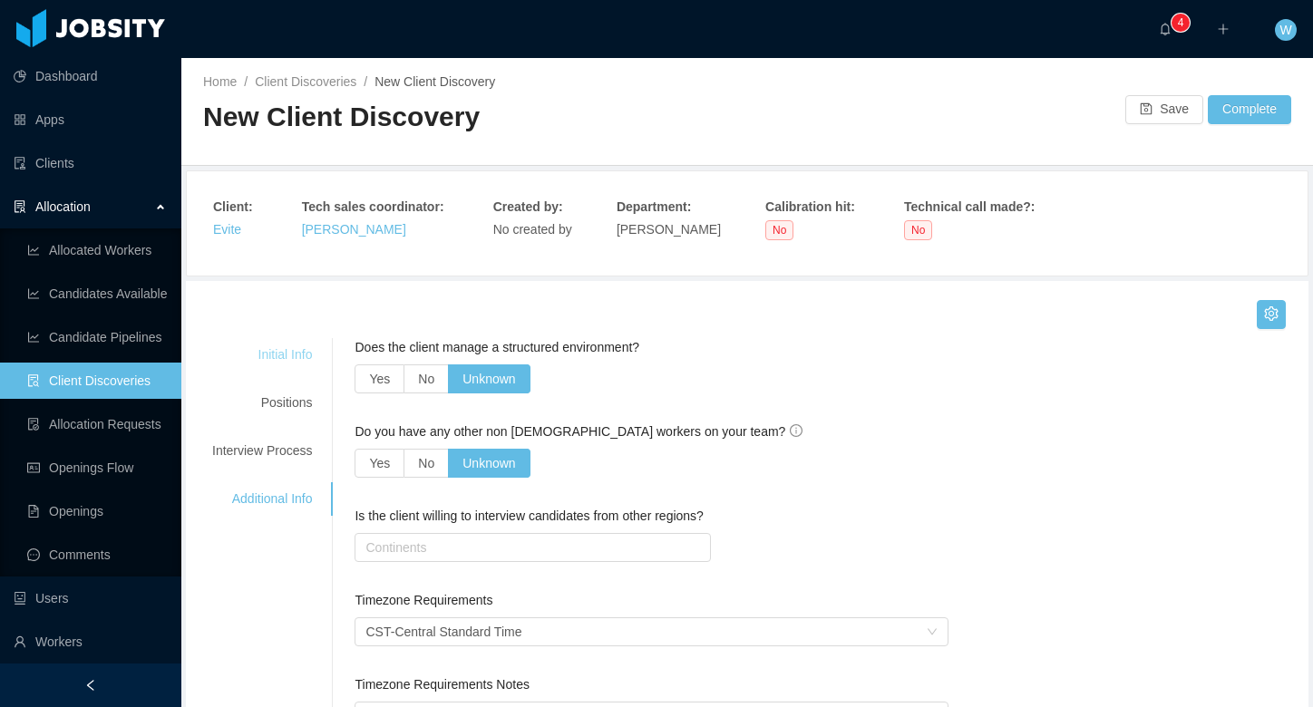
click at [293, 354] on div "Initial Info" at bounding box center [261, 355] width 143 height 34
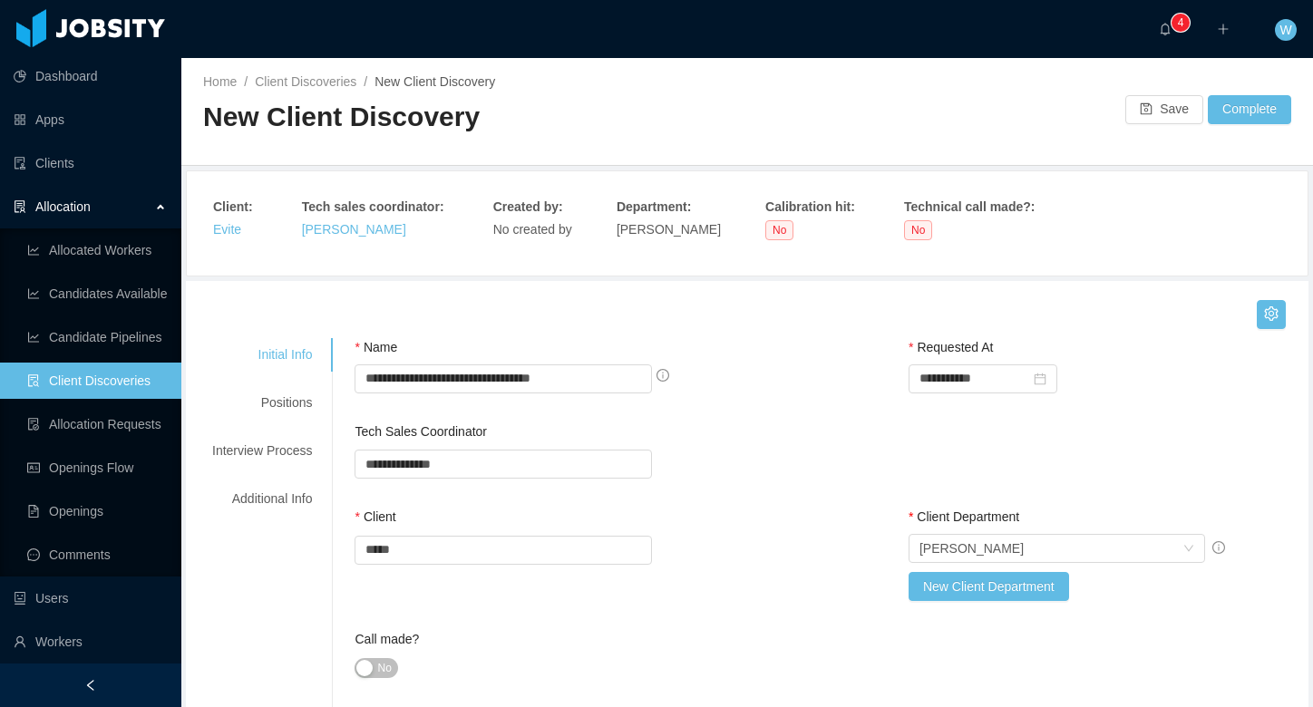
scroll to position [1, 0]
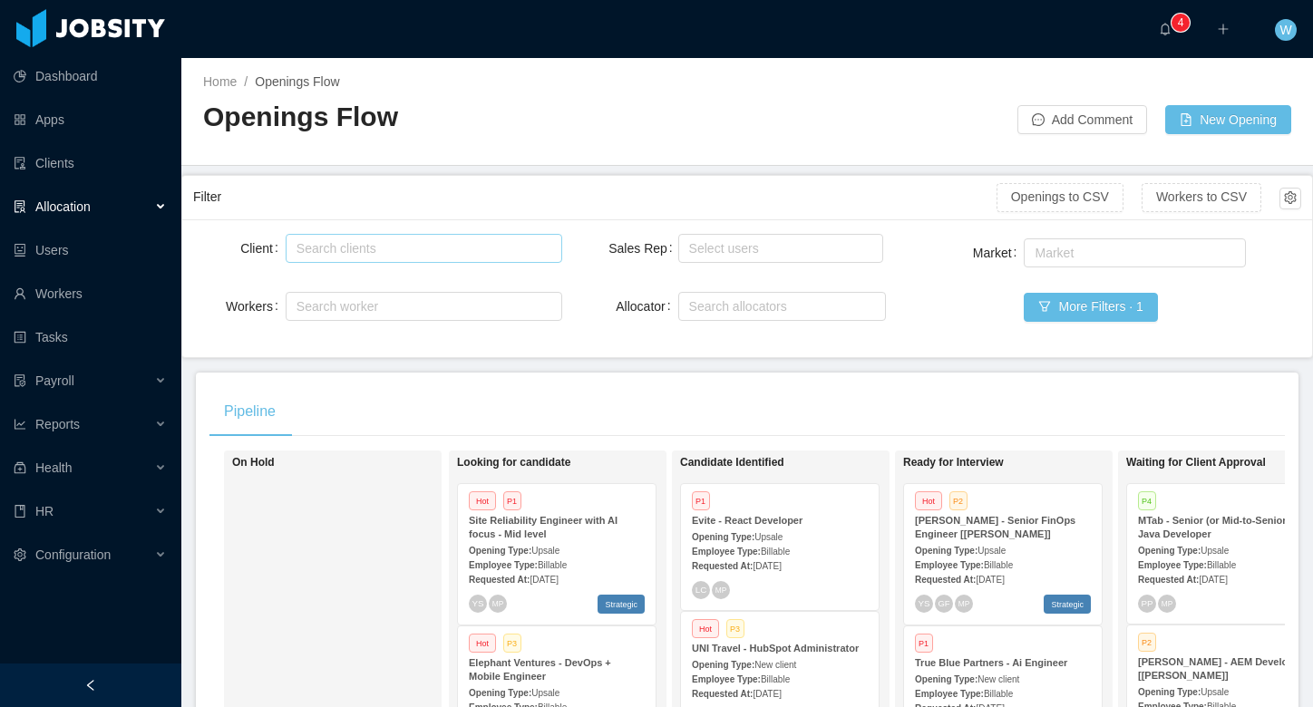
click at [471, 257] on div "Search clients" at bounding box center [421, 248] width 260 height 27
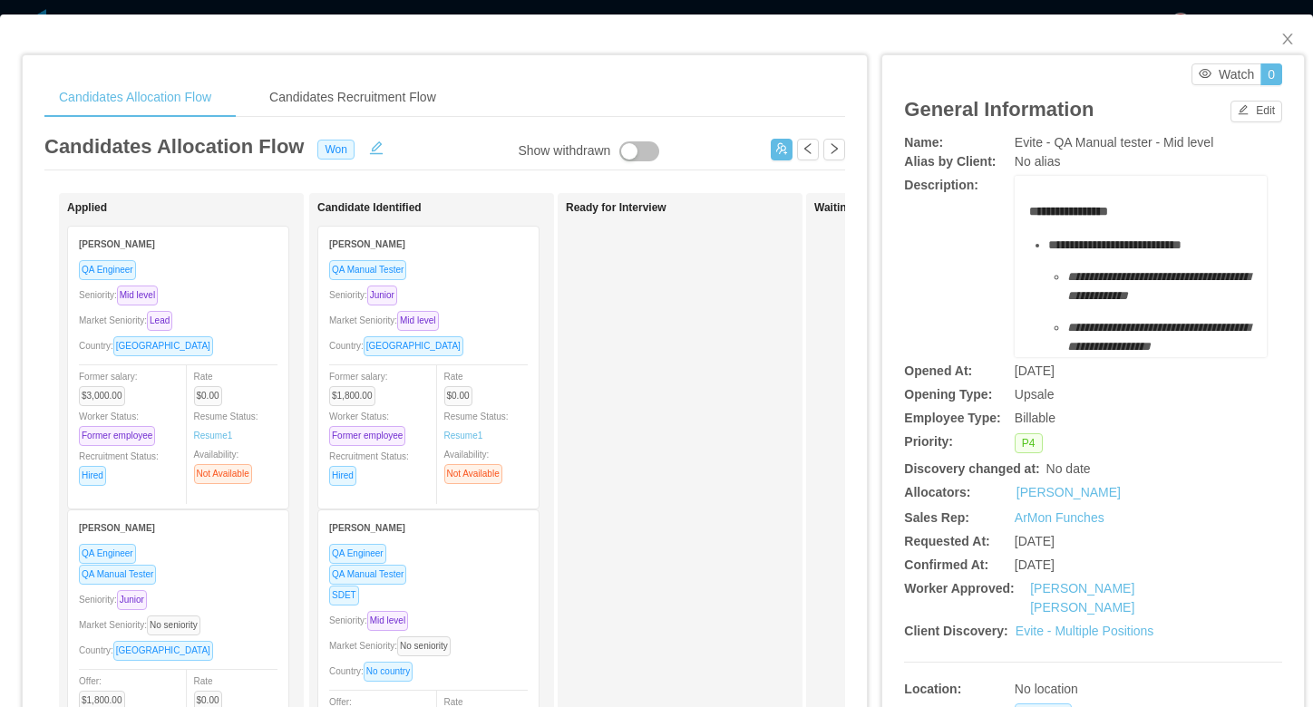
click at [1031, 207] on span "**********" at bounding box center [1068, 211] width 79 height 13
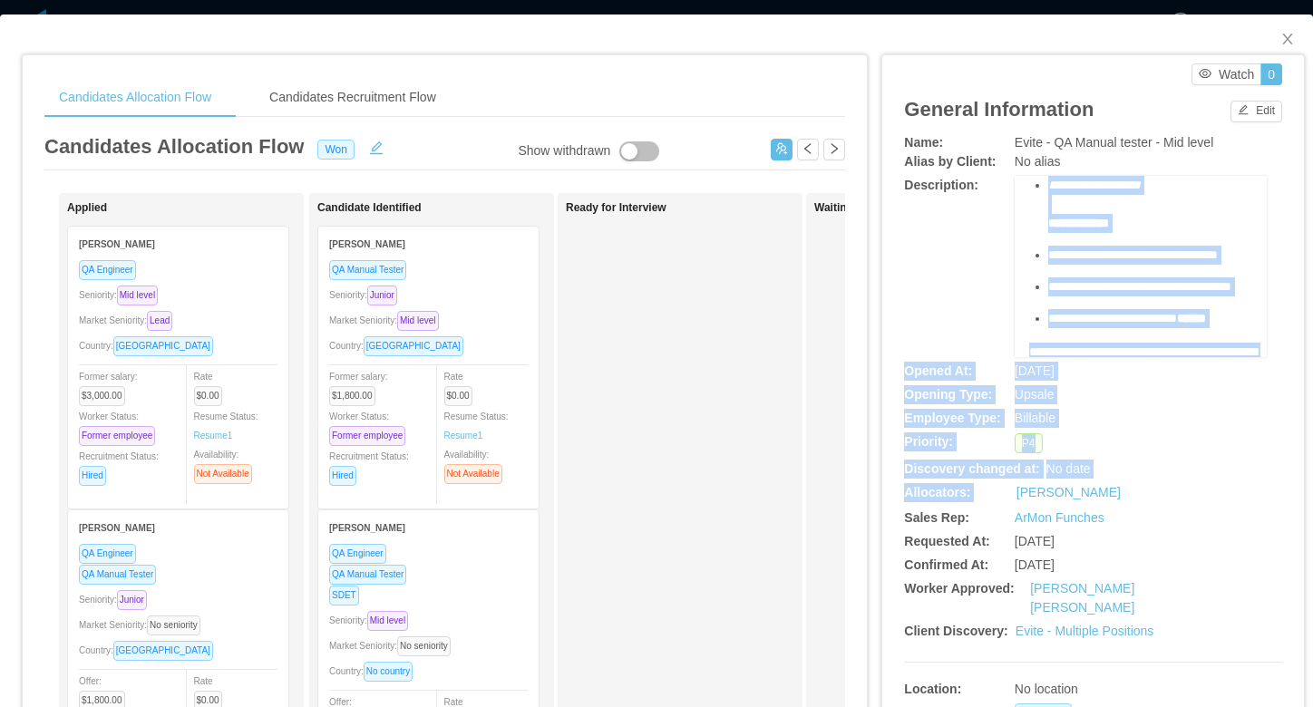
scroll to position [697, 0]
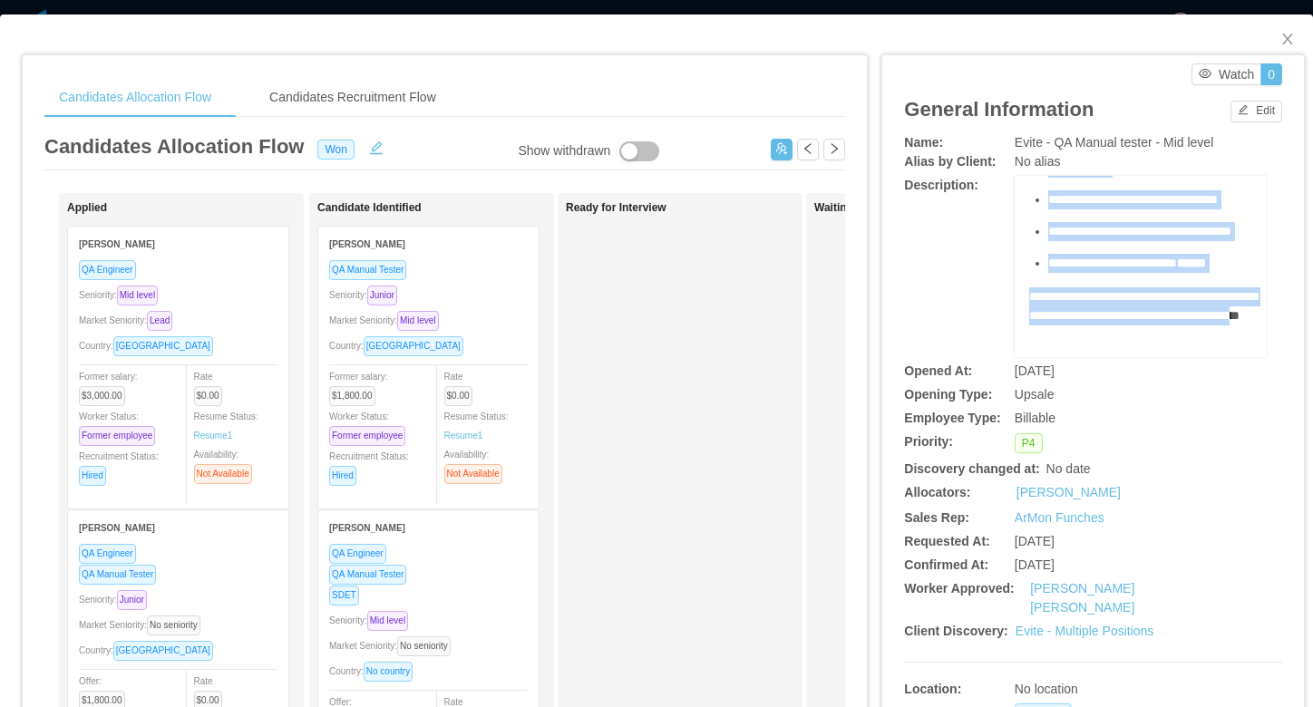
drag, startPoint x: 1031, startPoint y: 213, endPoint x: 1165, endPoint y: 288, distance: 153.9
click at [1165, 288] on div "**********" at bounding box center [1141, 26] width 224 height 661
copy div "**********"
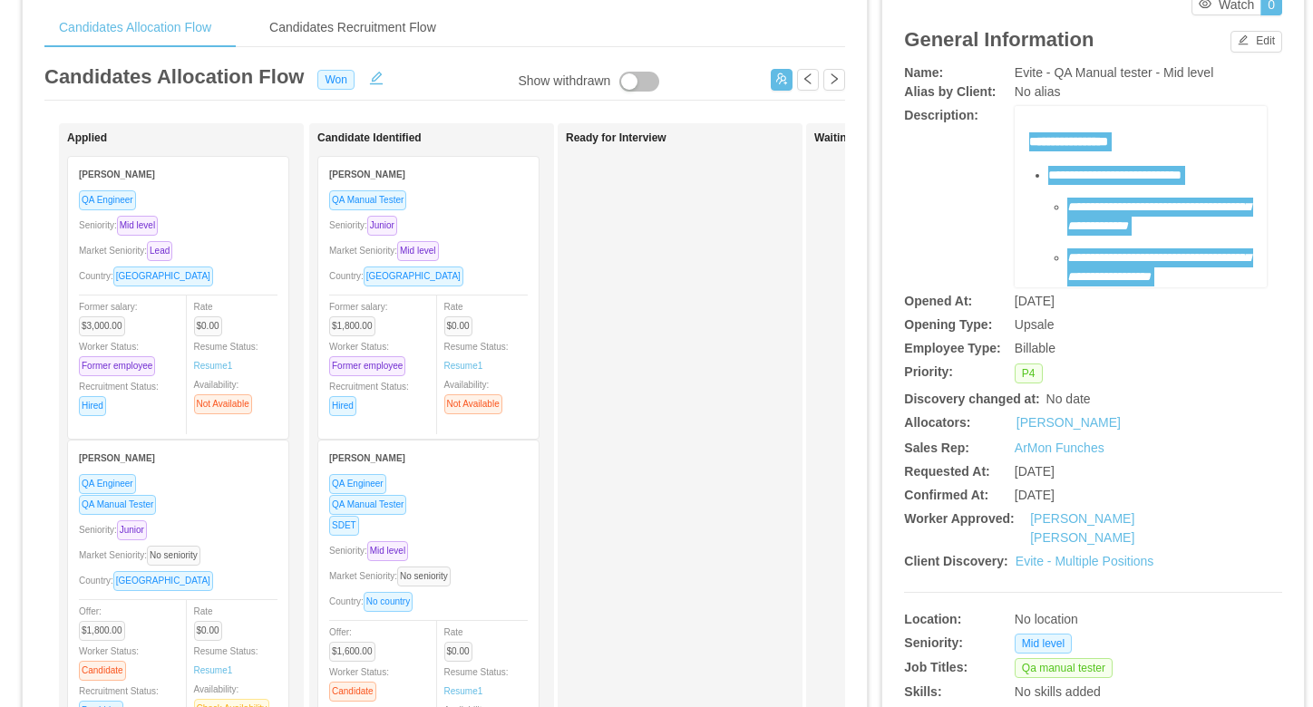
scroll to position [0, 0]
